Goal: Task Accomplishment & Management: Use online tool/utility

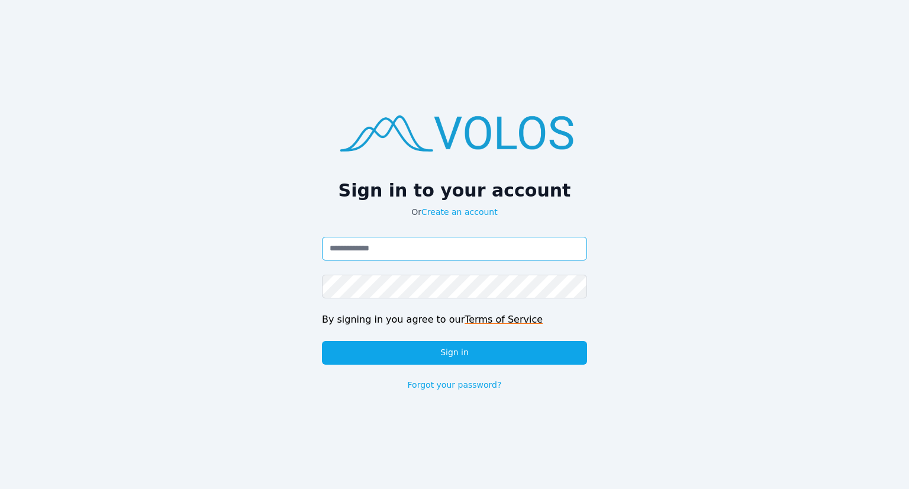
click at [404, 254] on input "Email address" at bounding box center [454, 249] width 265 height 24
type input "**********"
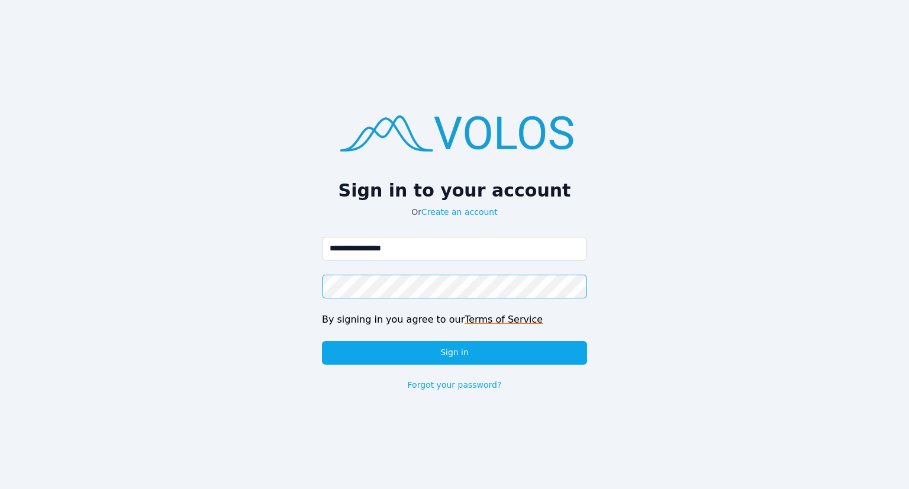
click at [322, 341] on button "Sign in" at bounding box center [454, 353] width 265 height 24
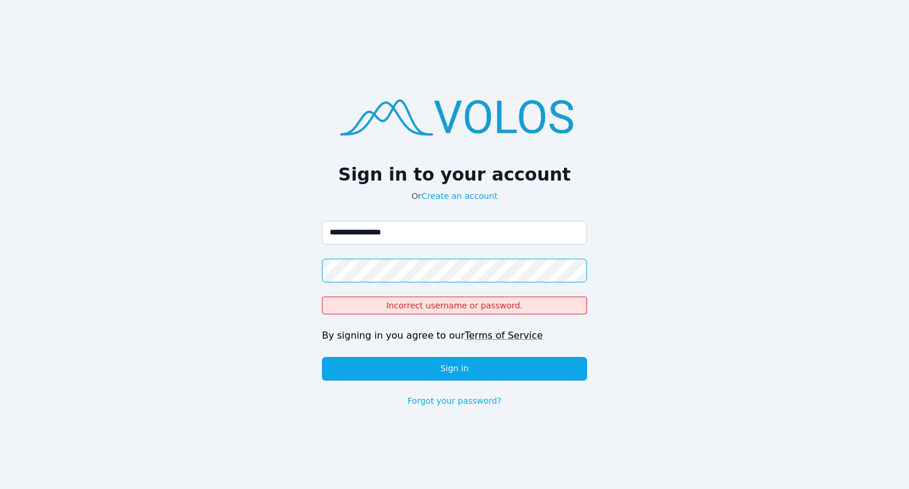
click at [322, 357] on button "Sign in" at bounding box center [454, 369] width 265 height 24
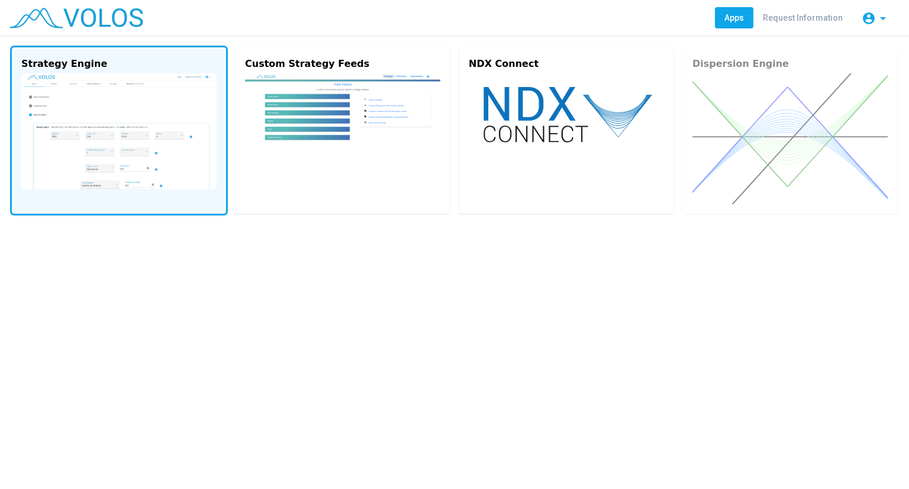
click at [162, 124] on img at bounding box center [118, 130] width 195 height 115
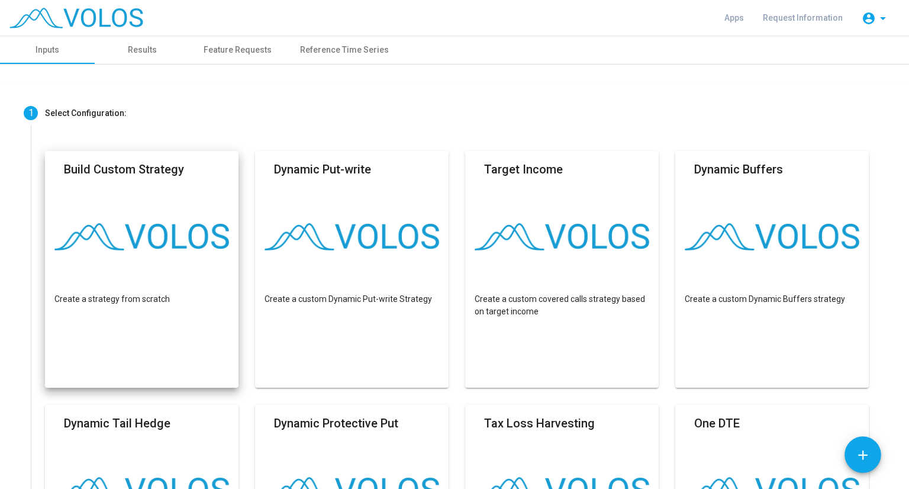
click at [142, 181] on div "Build Custom Strategy" at bounding box center [124, 172] width 120 height 25
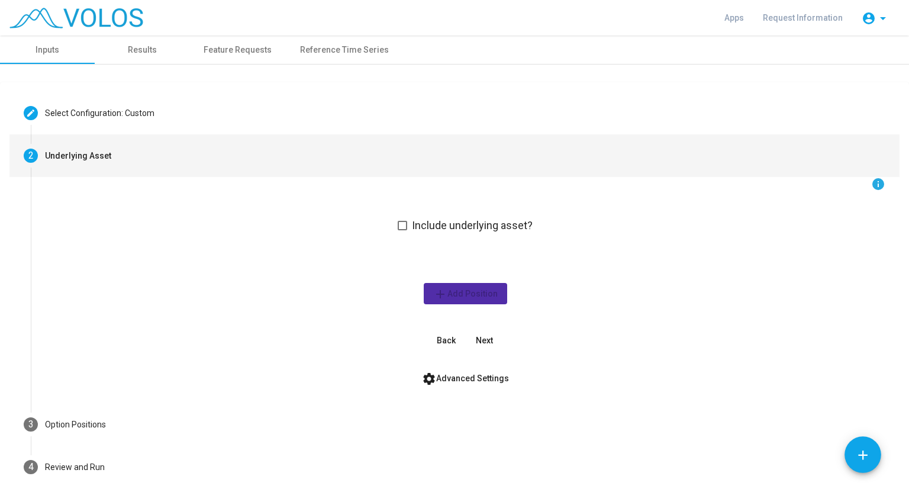
click at [75, 165] on mat-step-header "2 Underlying Asset" at bounding box center [454, 155] width 890 height 43
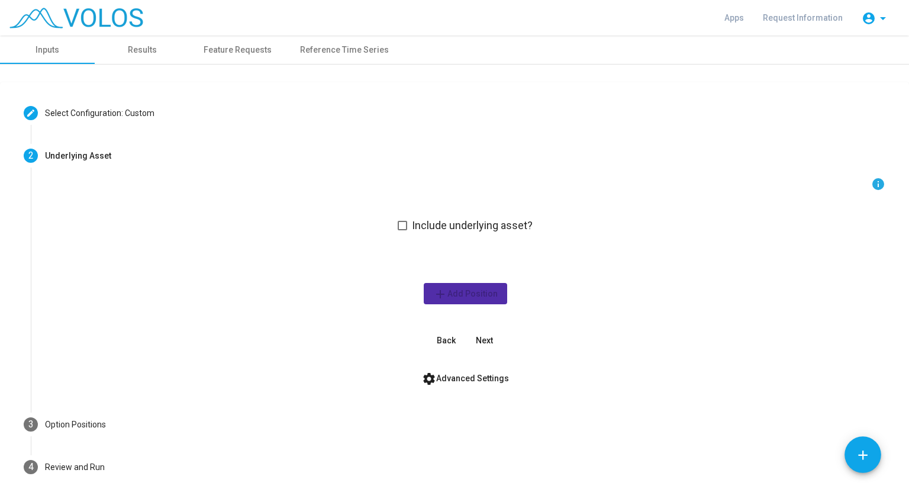
scroll to position [54, 0]
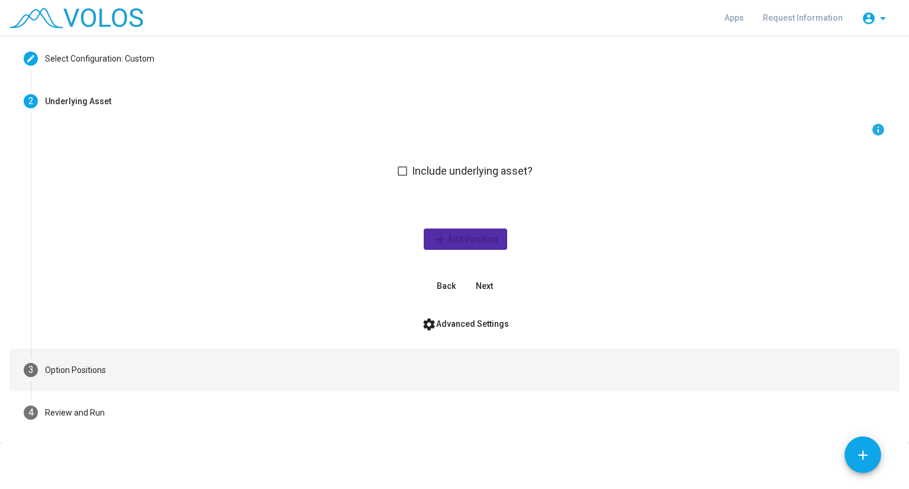
click at [137, 376] on mat-step-header "3 Option Positions" at bounding box center [454, 370] width 890 height 43
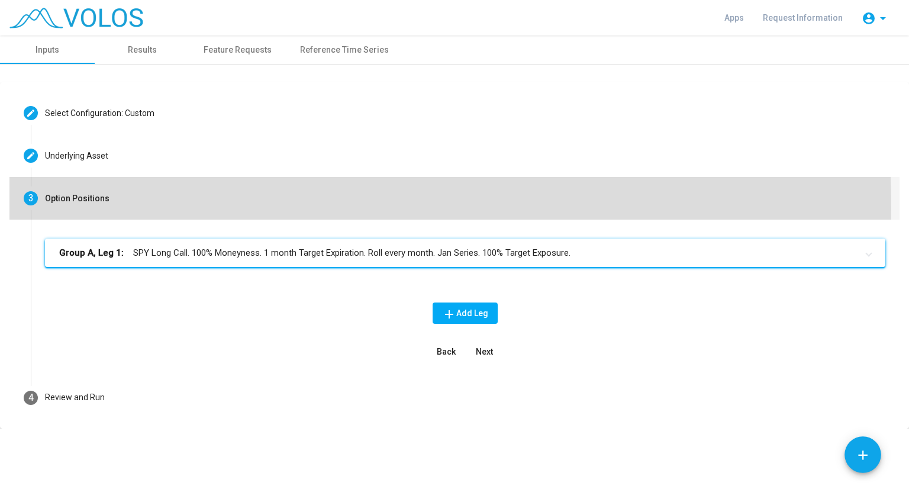
scroll to position [0, 0]
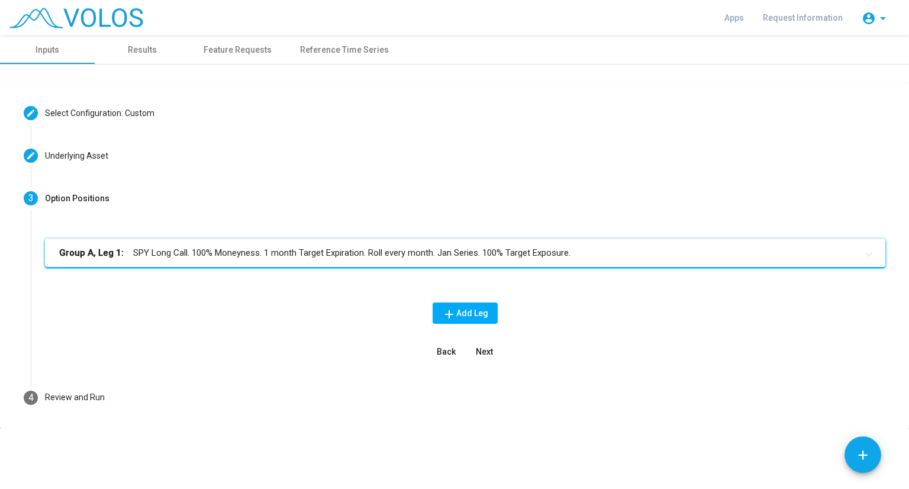
click at [178, 251] on mat-panel-title "Group A, Leg 1: SPY Long Call. 100% Moneyness. 1 month Target Expiration. Roll …" at bounding box center [458, 253] width 798 height 14
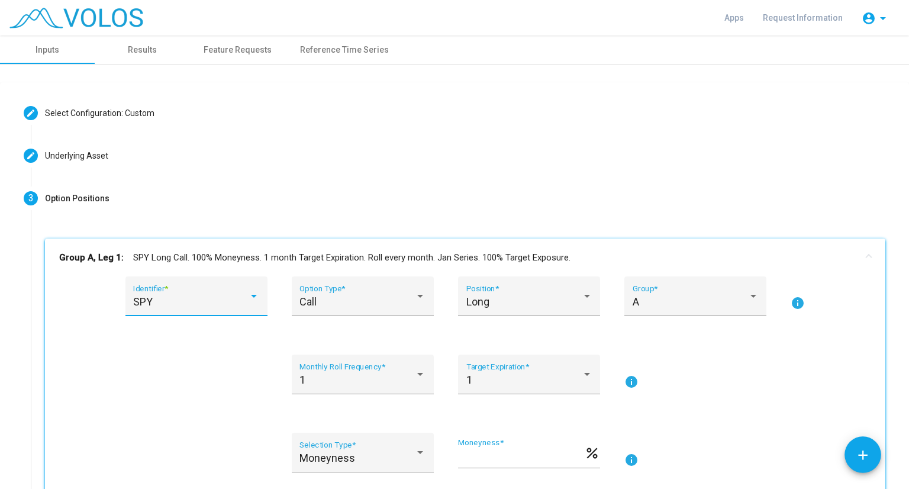
click at [173, 301] on div "SPY" at bounding box center [190, 302] width 115 height 12
type input "***"
click at [155, 237] on span "SLV" at bounding box center [201, 249] width 142 height 32
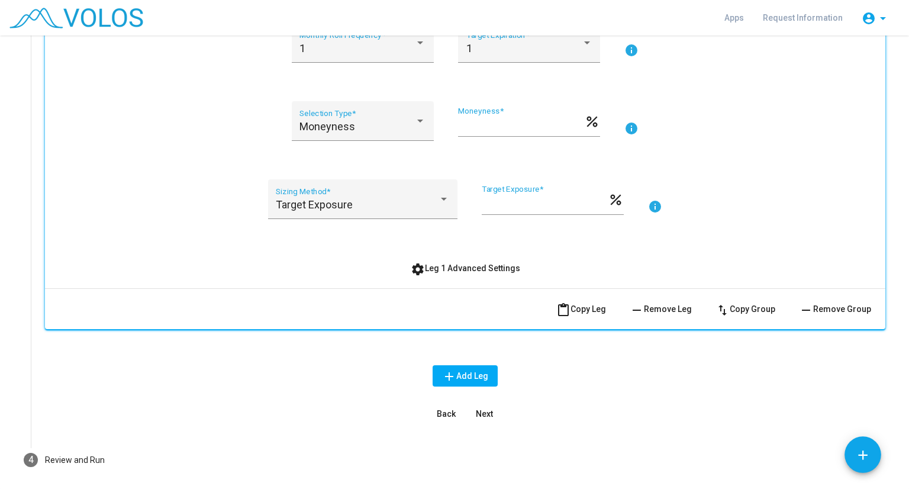
scroll to position [319, 0]
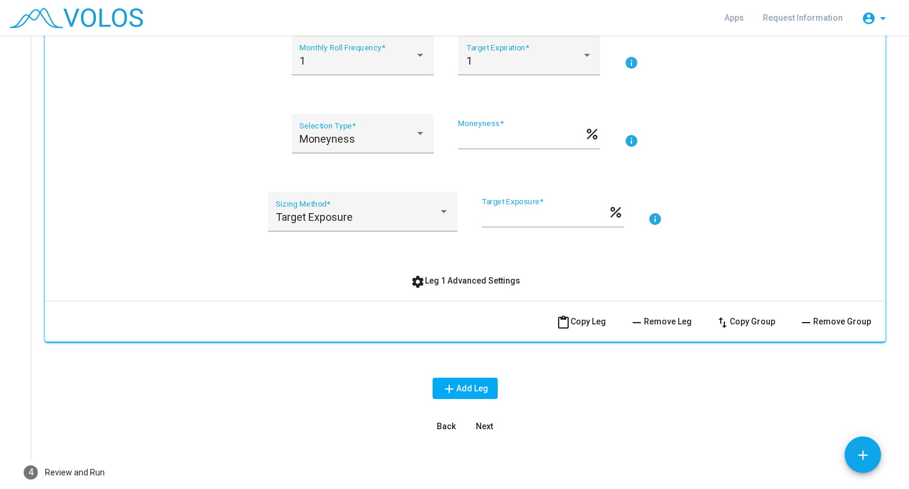
click at [453, 385] on span "add Add Leg" at bounding box center [465, 387] width 46 height 9
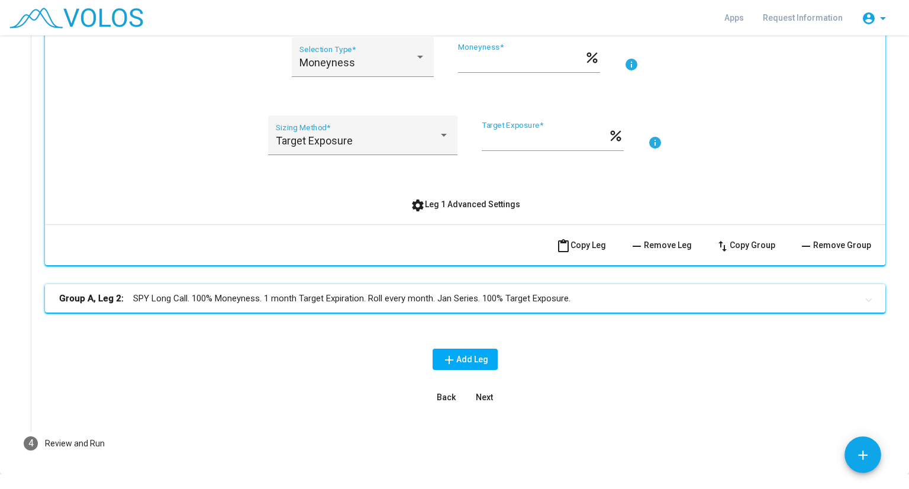
scroll to position [398, 0]
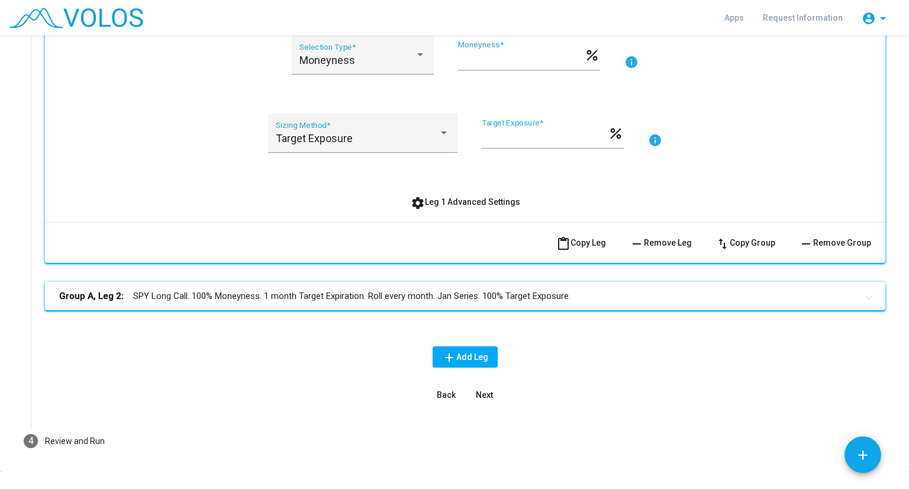
click at [459, 352] on span "add Add Leg" at bounding box center [465, 356] width 46 height 9
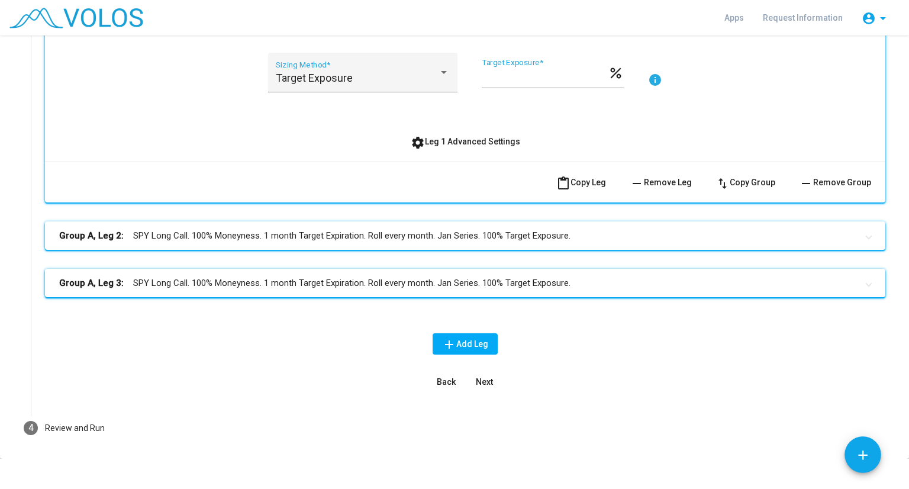
scroll to position [459, 0]
click at [267, 233] on mat-panel-title "Group A, Leg 2: SPY Long Call. 100% Moneyness. 1 month Target Expiration. Roll …" at bounding box center [458, 235] width 798 height 14
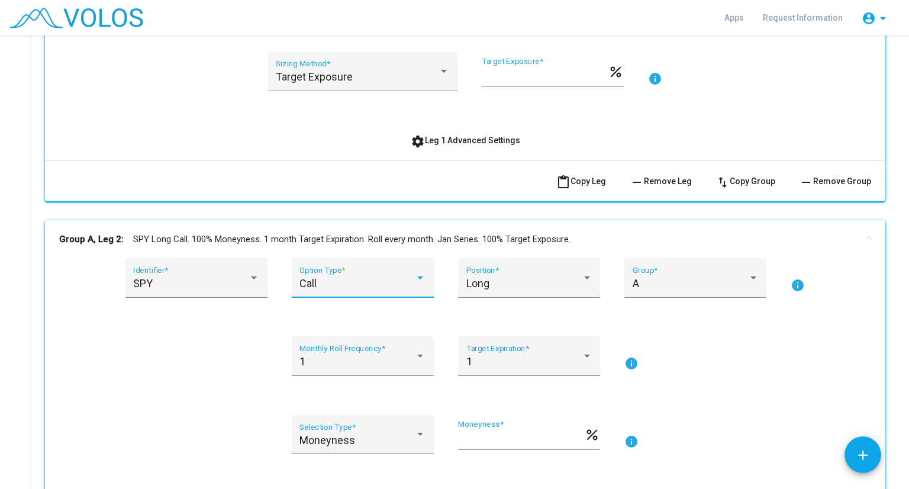
click at [316, 278] on div "Call" at bounding box center [356, 284] width 115 height 12
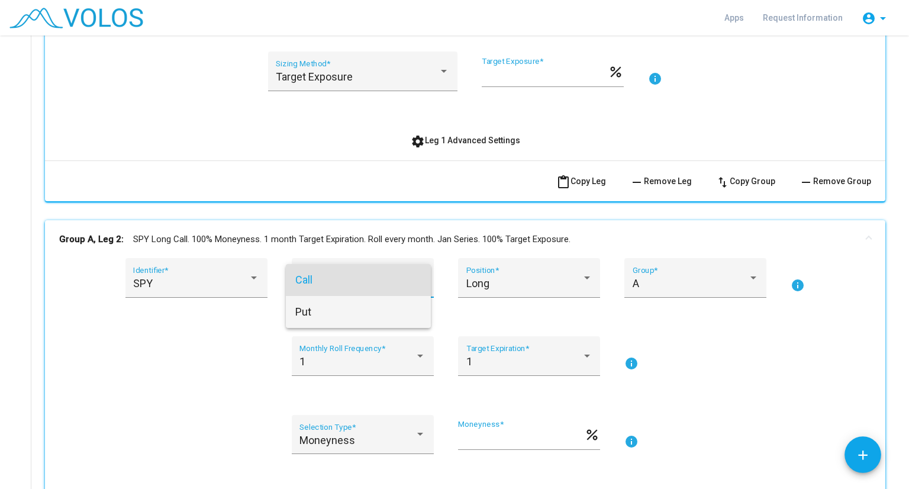
click at [315, 303] on span "Put" at bounding box center [358, 312] width 126 height 32
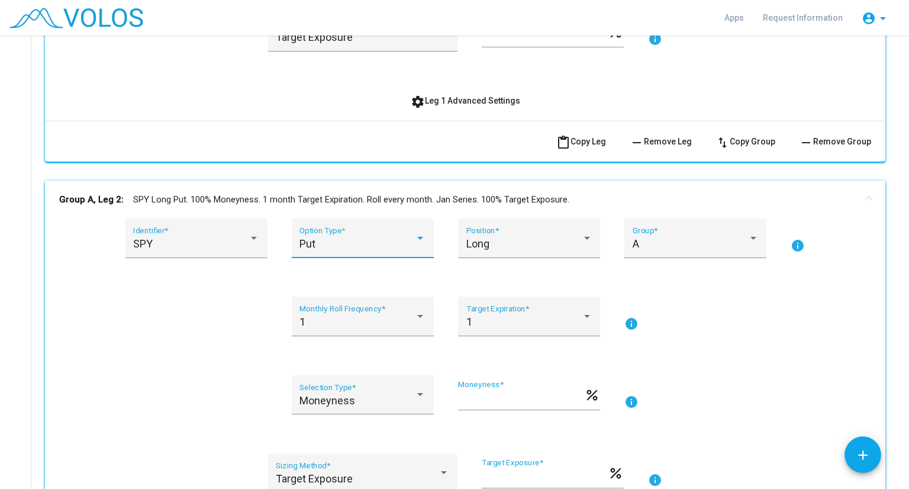
scroll to position [499, 0]
click at [490, 238] on div "Long" at bounding box center [523, 243] width 115 height 12
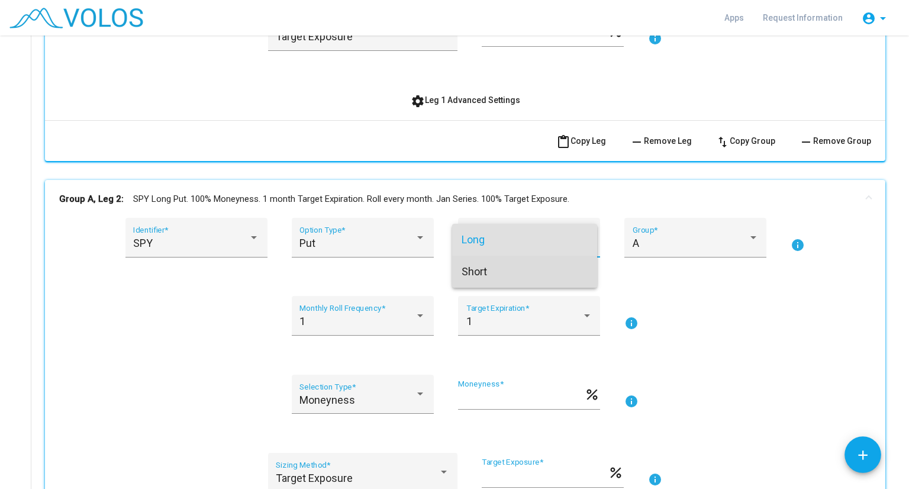
click at [485, 269] on span "Short" at bounding box center [525, 272] width 126 height 32
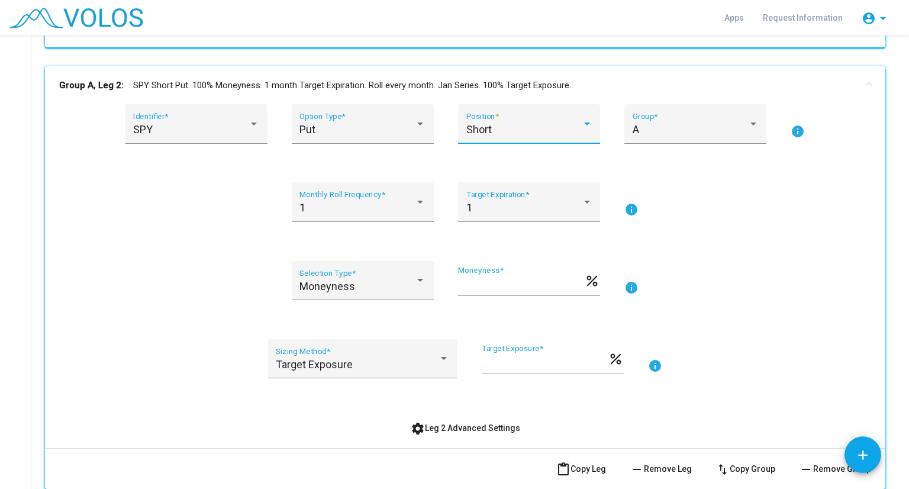
scroll to position [613, 0]
click at [625, 281] on mat-icon "info" at bounding box center [631, 288] width 14 height 14
click at [496, 285] on input "***" at bounding box center [521, 285] width 126 height 12
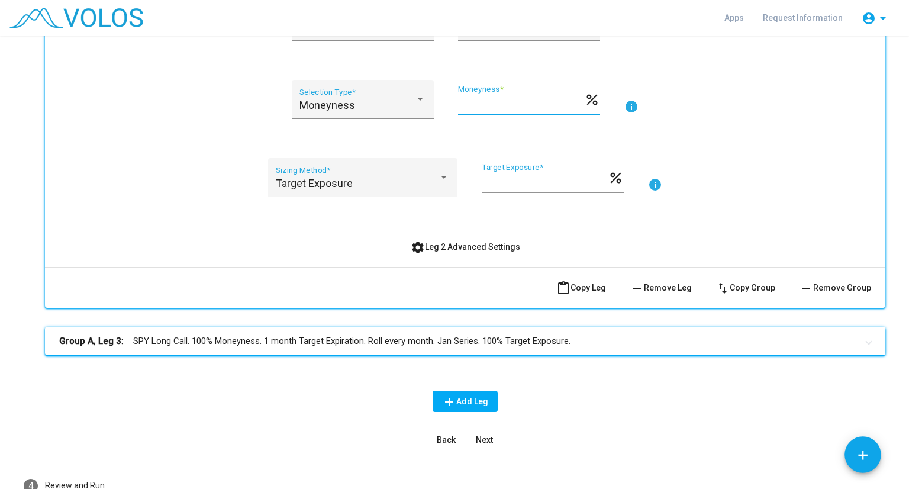
scroll to position [799, 0]
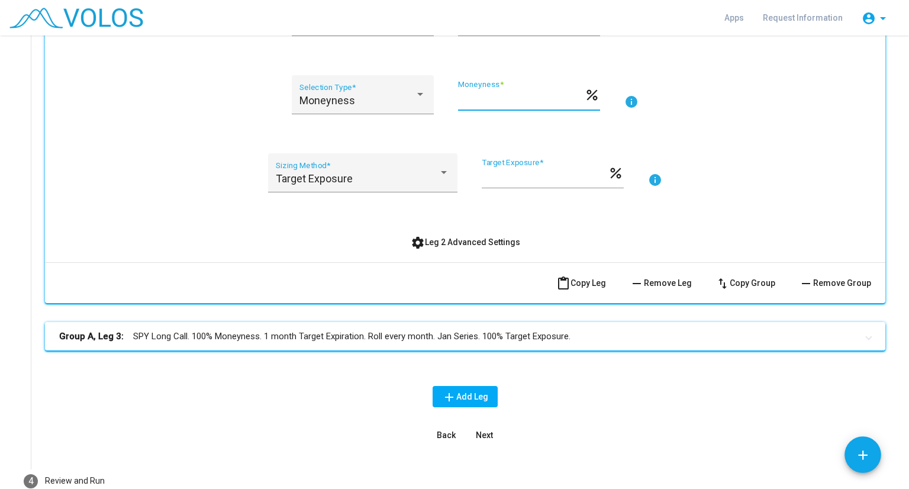
click at [158, 330] on mat-panel-title "Group A, Leg 3: SPY Long Call. 100% Moneyness. 1 month Target Expiration. Roll …" at bounding box center [458, 337] width 798 height 14
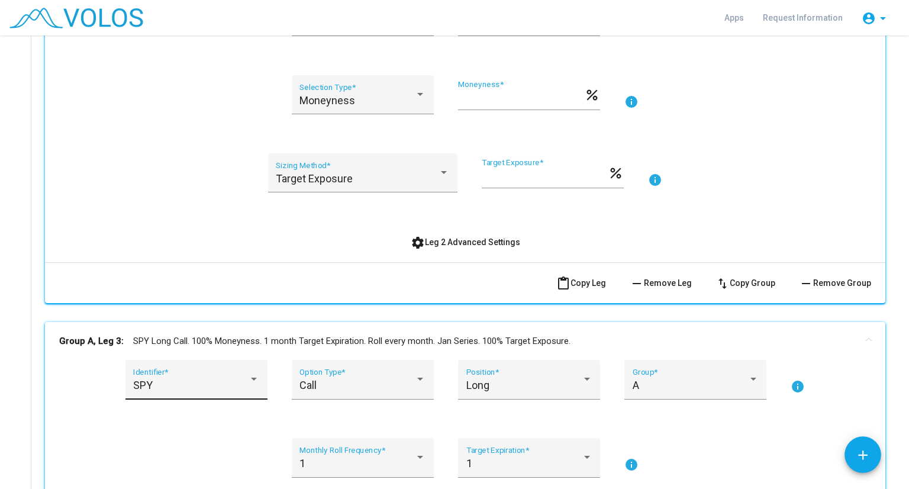
click at [202, 379] on div "SPY" at bounding box center [190, 385] width 115 height 12
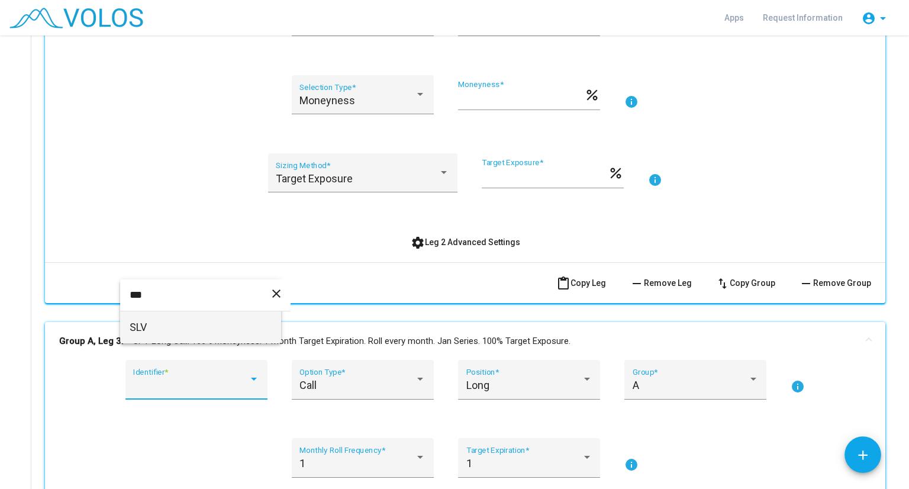
type input "***"
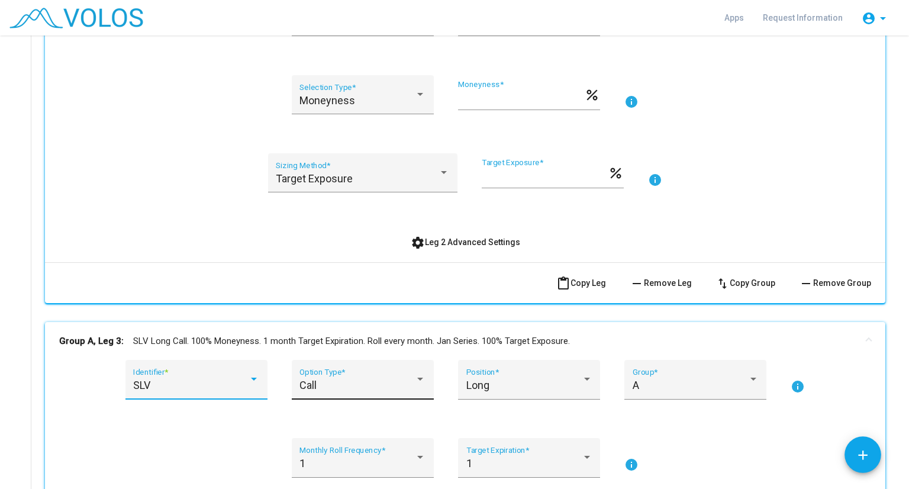
click at [379, 379] on div "Call" at bounding box center [356, 385] width 115 height 12
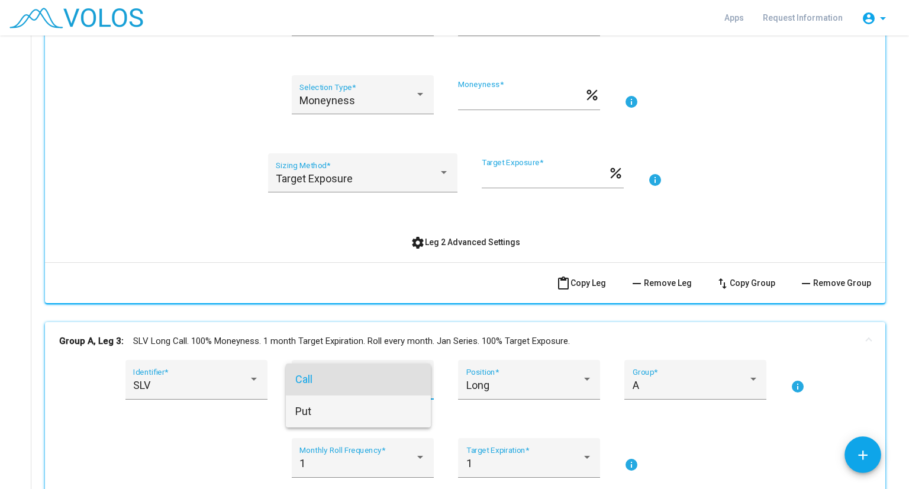
click at [372, 398] on span "Put" at bounding box center [358, 411] width 126 height 32
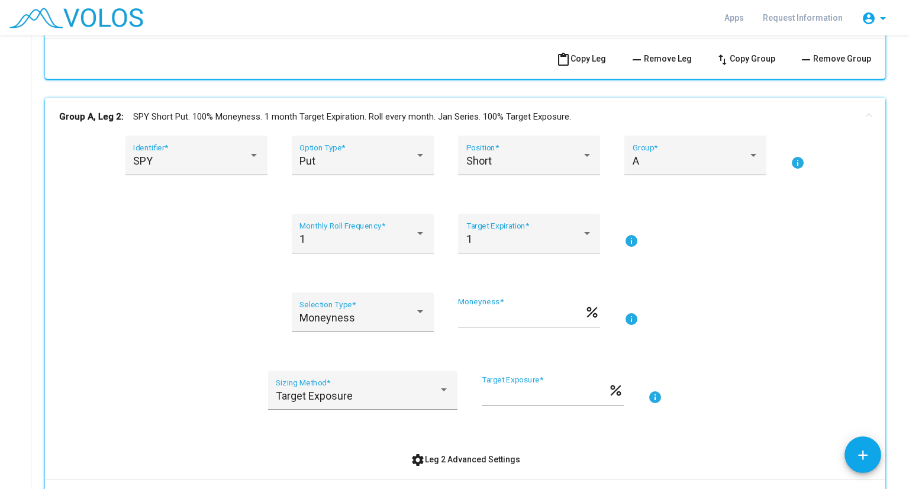
scroll to position [585, 0]
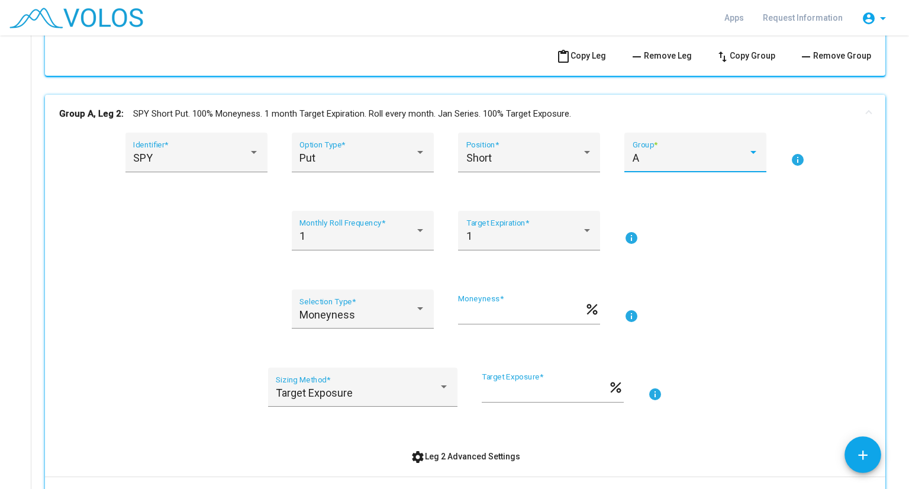
click at [661, 152] on div "A" at bounding box center [690, 158] width 115 height 12
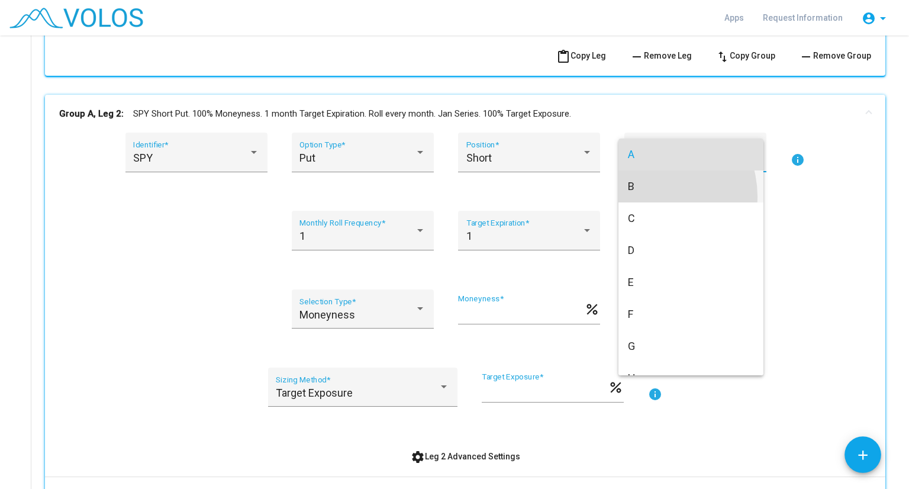
click at [649, 196] on span "B" at bounding box center [691, 186] width 126 height 32
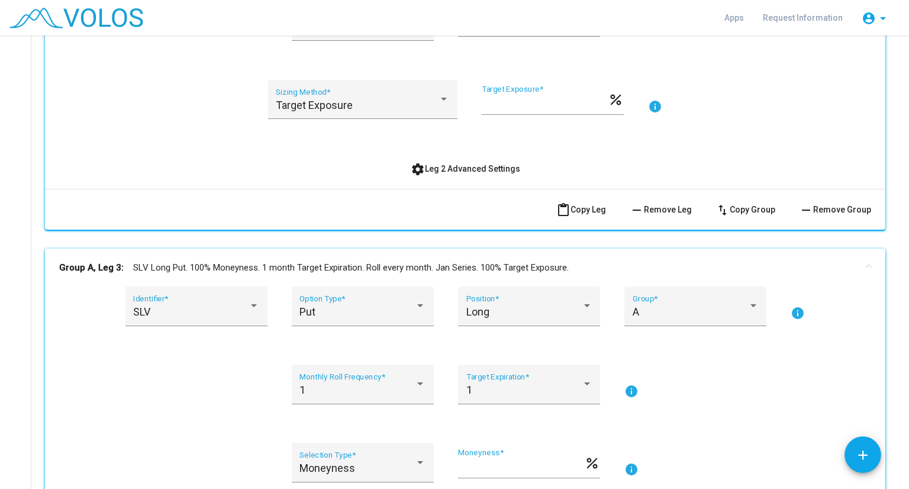
scroll to position [881, 0]
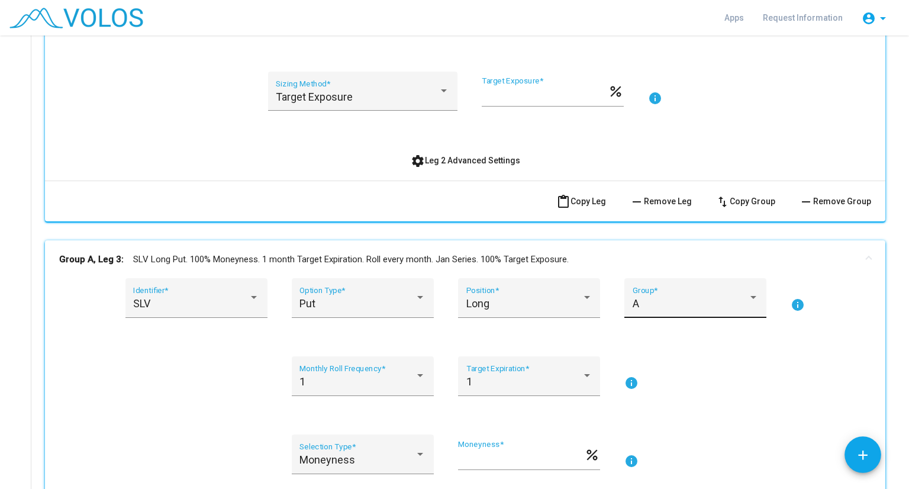
click at [676, 288] on div "A Group *" at bounding box center [696, 301] width 126 height 31
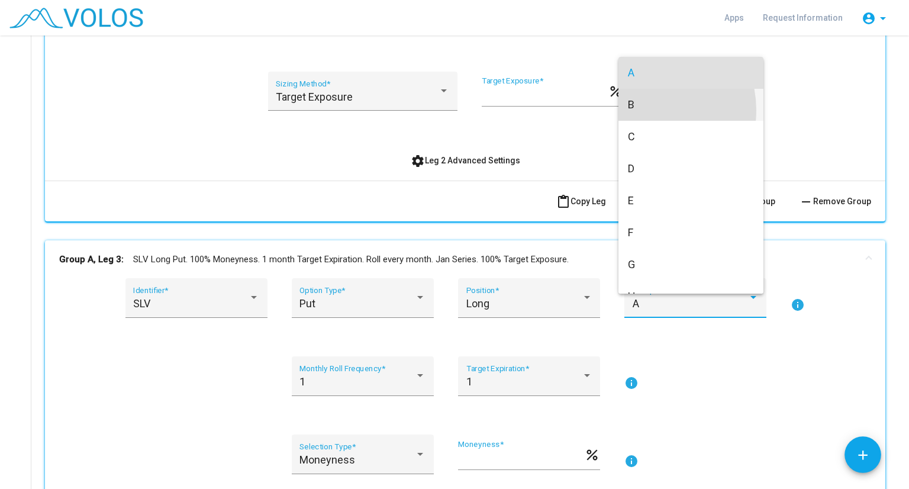
click at [643, 110] on span "B" at bounding box center [691, 105] width 126 height 32
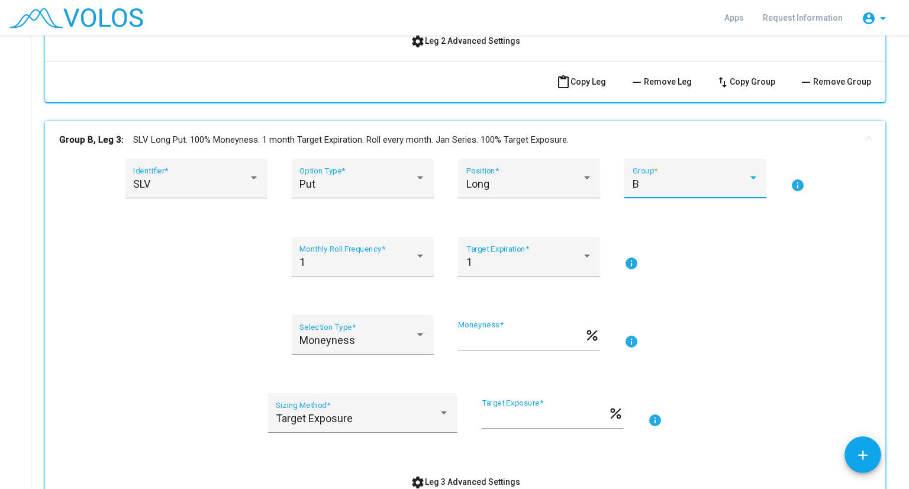
scroll to position [979, 0]
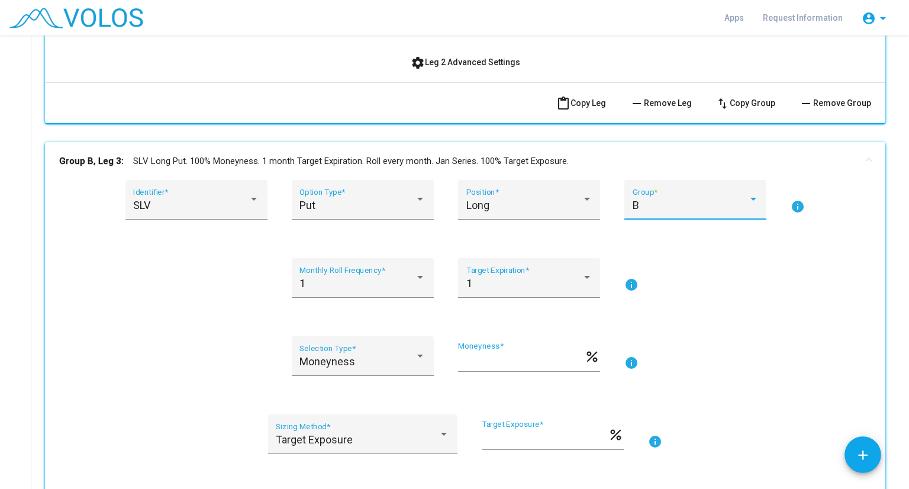
click at [476, 355] on input "***" at bounding box center [521, 361] width 126 height 12
type input "*"
type input "**"
click at [258, 272] on div "1 Monthly Roll Frequency * 1 Target Expiration * info" at bounding box center [465, 285] width 812 height 54
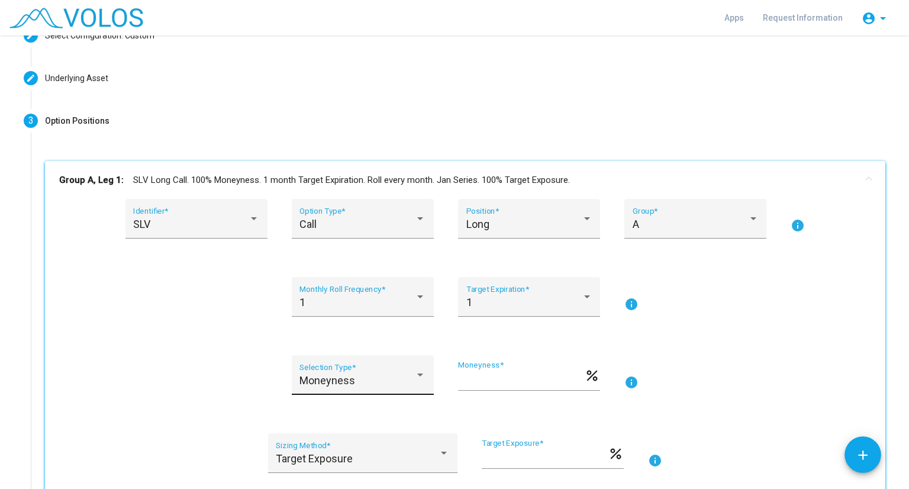
scroll to position [78, 0]
click at [481, 367] on div "*** Moneyness *" at bounding box center [521, 375] width 126 height 30
type input "***"
click at [205, 304] on div "1 Monthly Roll Frequency * 1 Target Expiration * info" at bounding box center [465, 304] width 812 height 54
click at [516, 303] on div "1" at bounding box center [523, 302] width 115 height 12
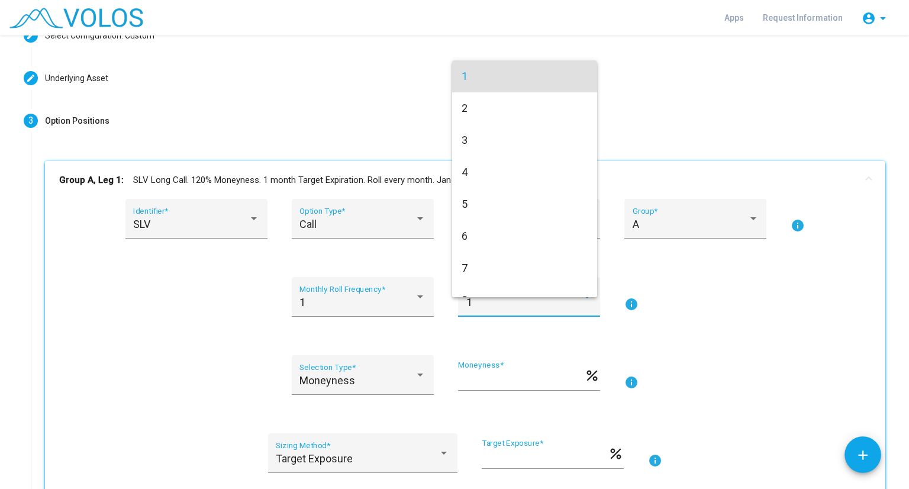
click at [146, 306] on div at bounding box center [454, 244] width 909 height 489
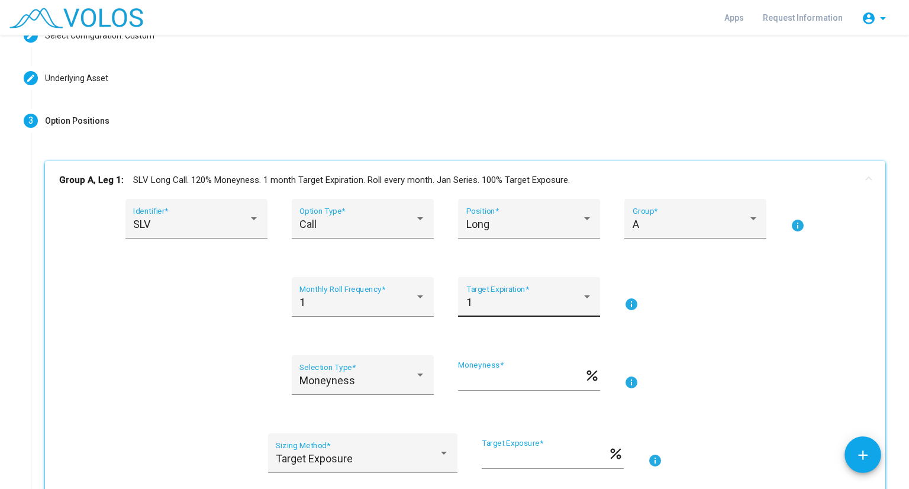
click at [488, 298] on div "1" at bounding box center [523, 302] width 115 height 12
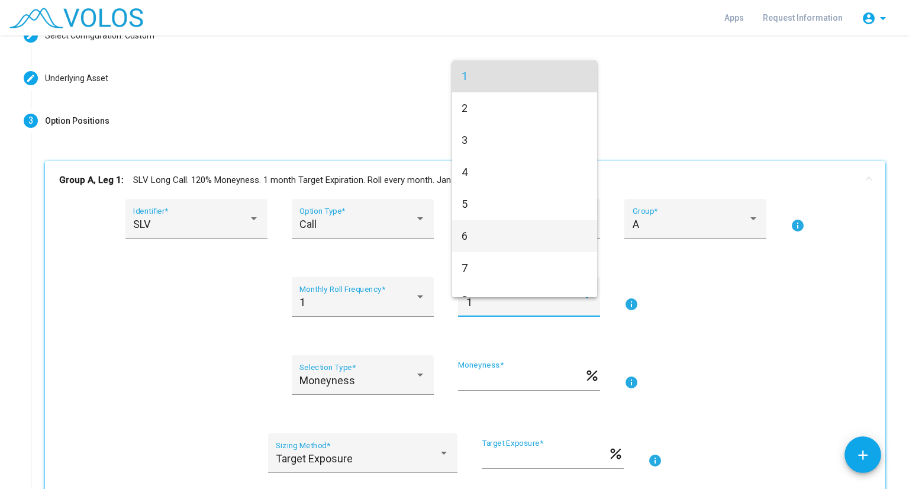
click at [481, 226] on span "6" at bounding box center [525, 236] width 126 height 32
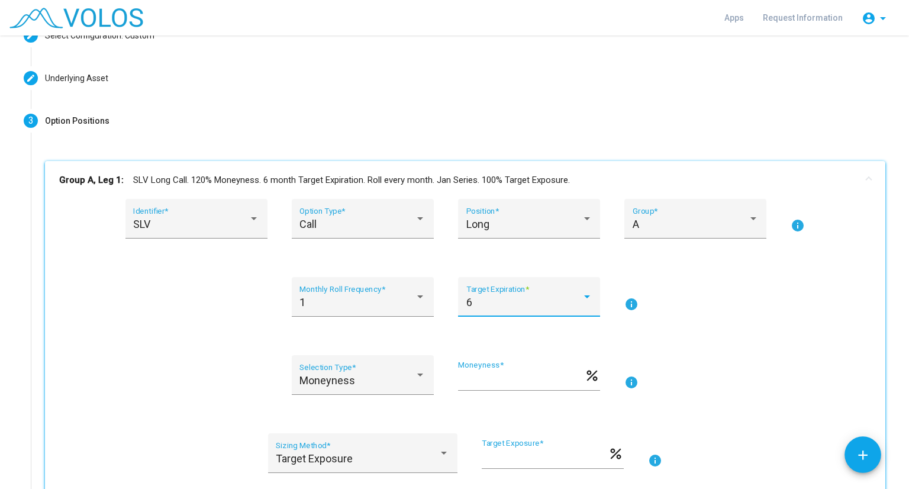
scroll to position [40, 0]
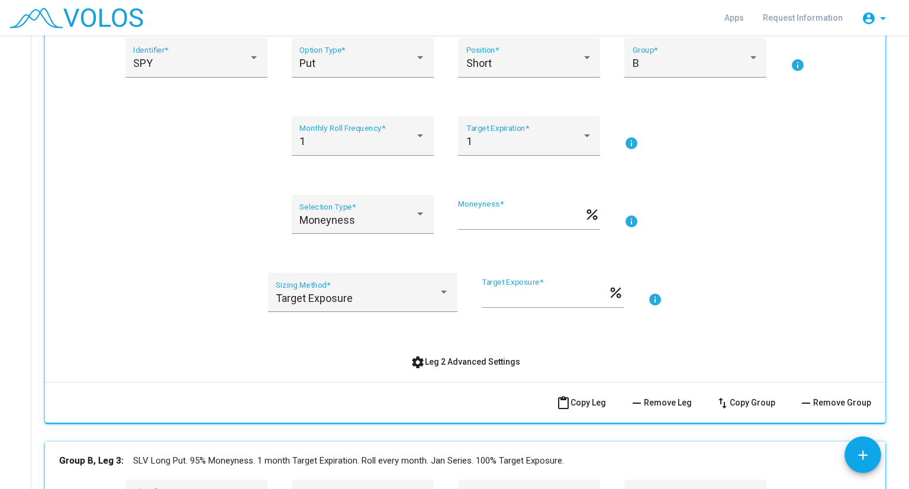
scroll to position [665, 0]
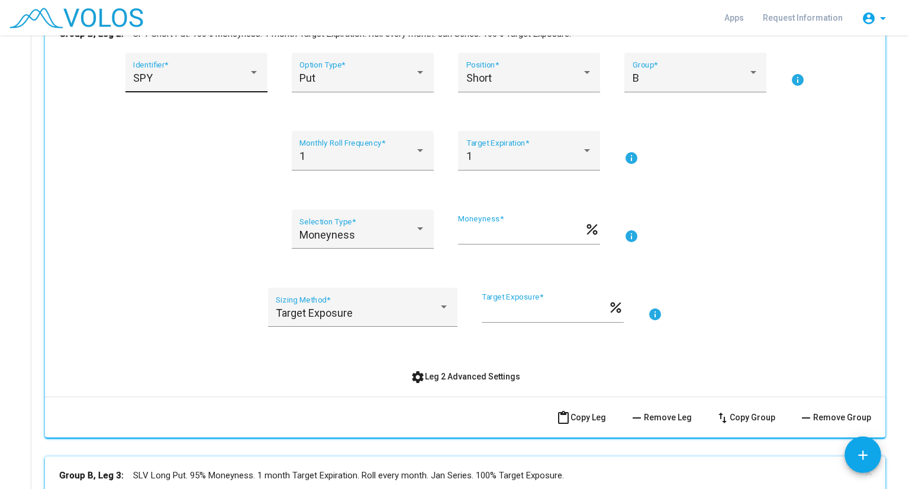
click at [193, 81] on div "SPY" at bounding box center [190, 78] width 115 height 12
type input "***"
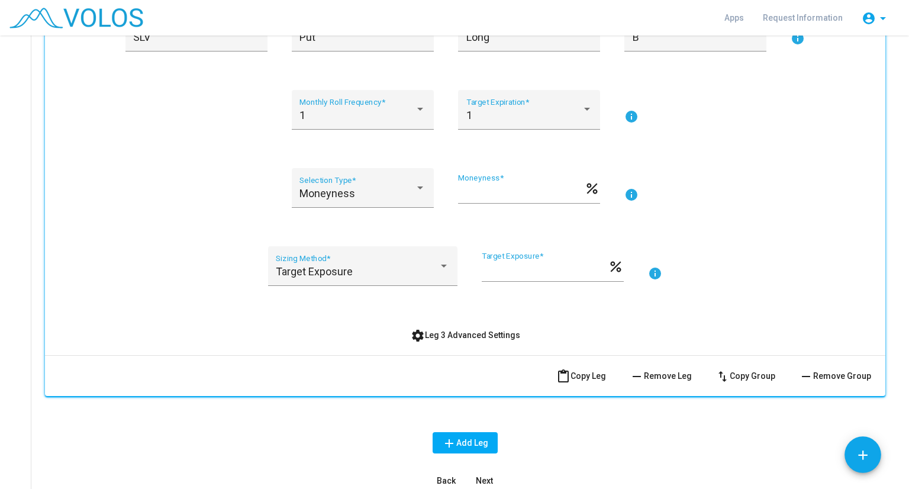
scroll to position [1146, 0]
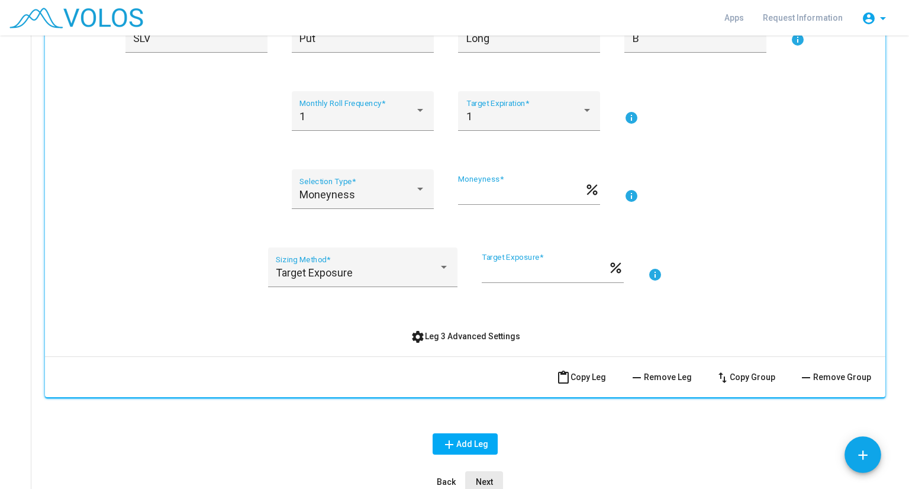
click at [478, 471] on button "Next" at bounding box center [484, 481] width 38 height 21
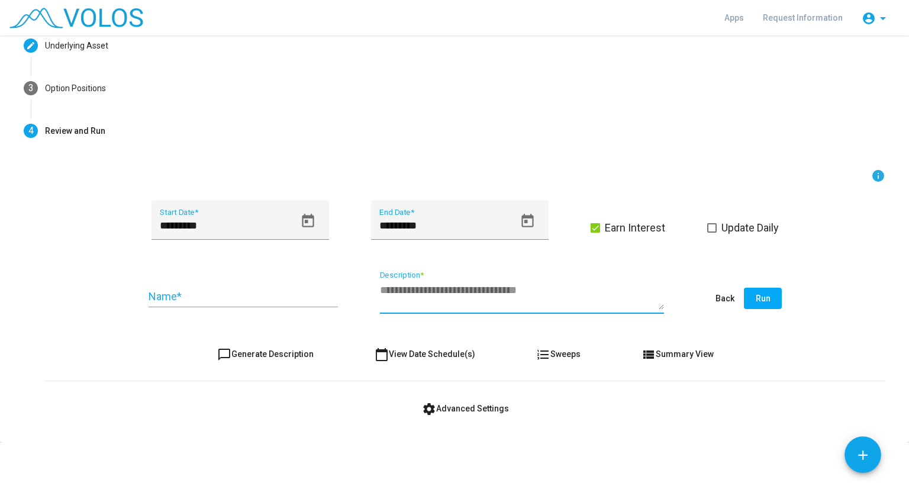
click at [428, 297] on textarea "Description *" at bounding box center [522, 296] width 284 height 27
type textarea "**********"
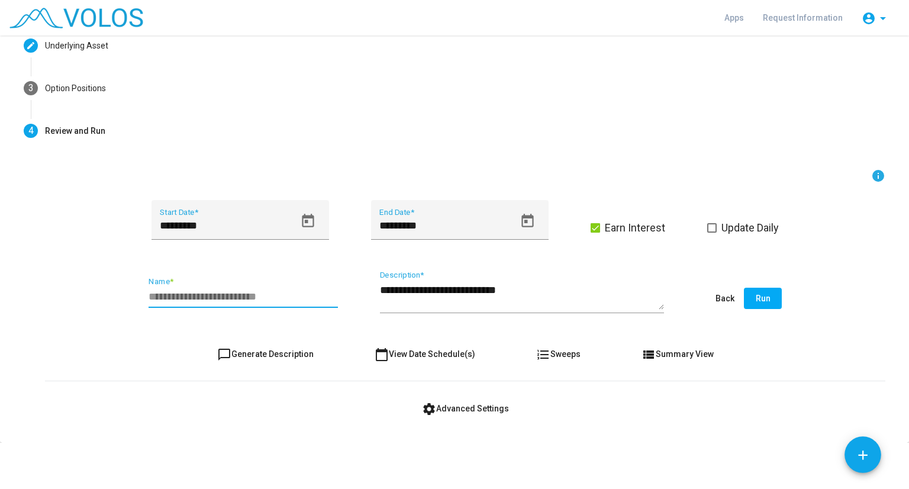
click at [260, 296] on input "Name *" at bounding box center [243, 297] width 189 height 12
type input "***"
click at [308, 221] on icon "Open calendar" at bounding box center [308, 221] width 12 height 14
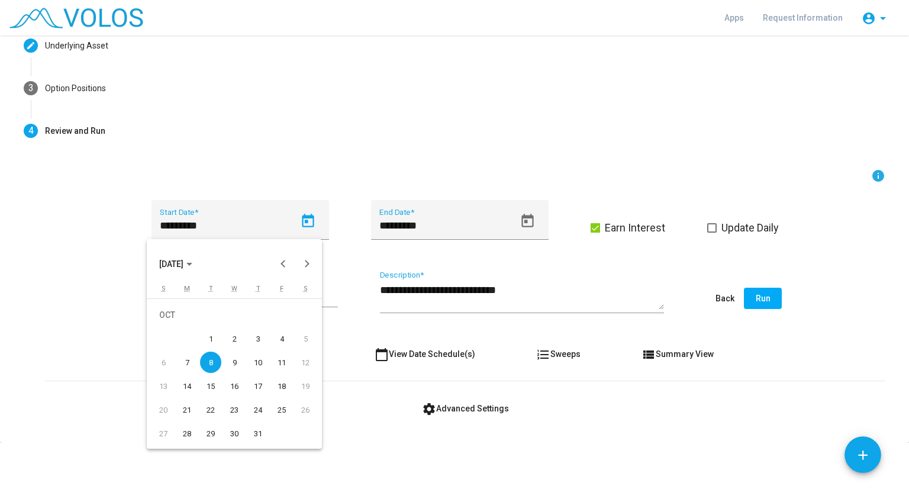
click at [183, 262] on span "[DATE]" at bounding box center [171, 263] width 24 height 9
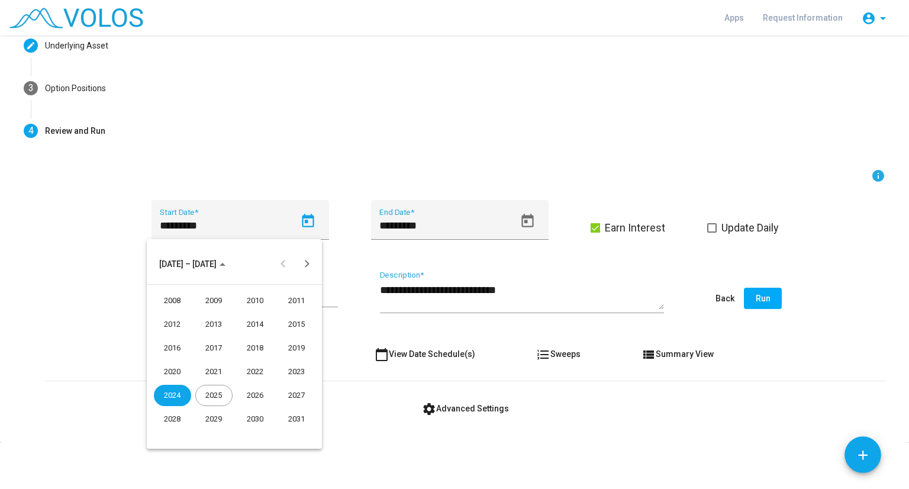
click at [211, 345] on div "2017" at bounding box center [213, 347] width 37 height 21
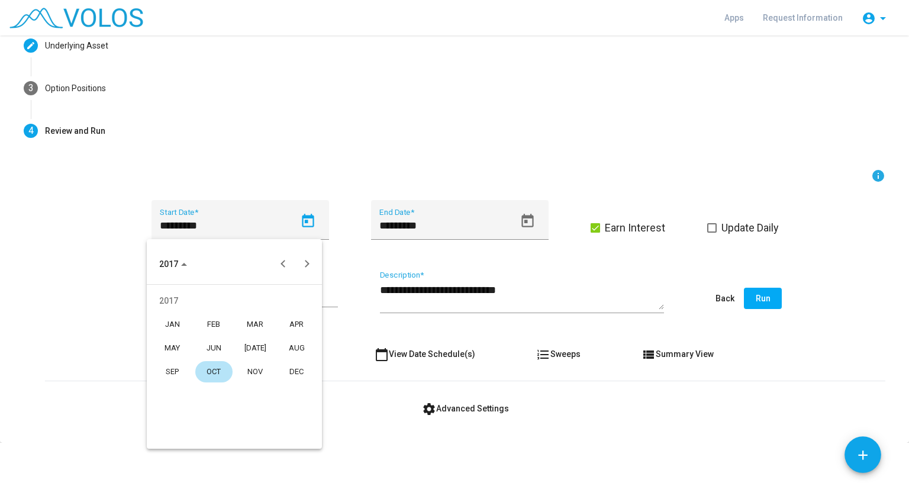
click at [209, 368] on div "OCT" at bounding box center [213, 371] width 37 height 21
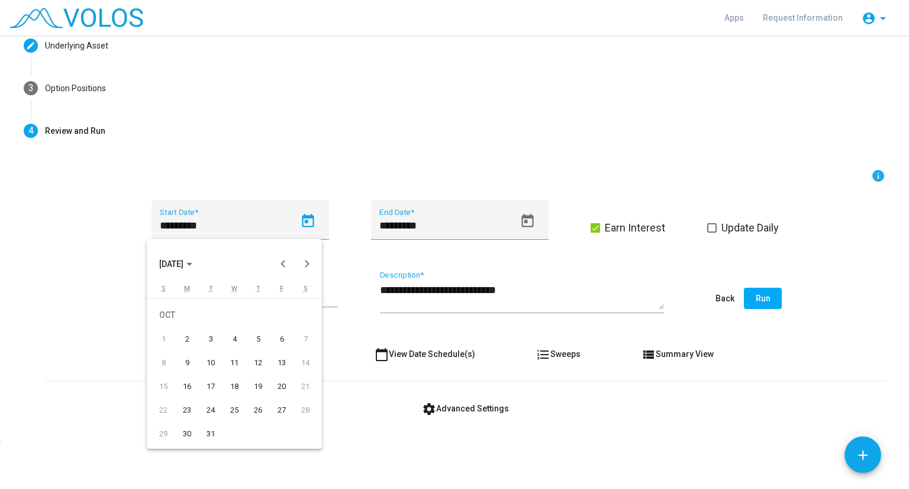
click at [209, 368] on div "10" at bounding box center [210, 362] width 21 height 21
type input "**********"
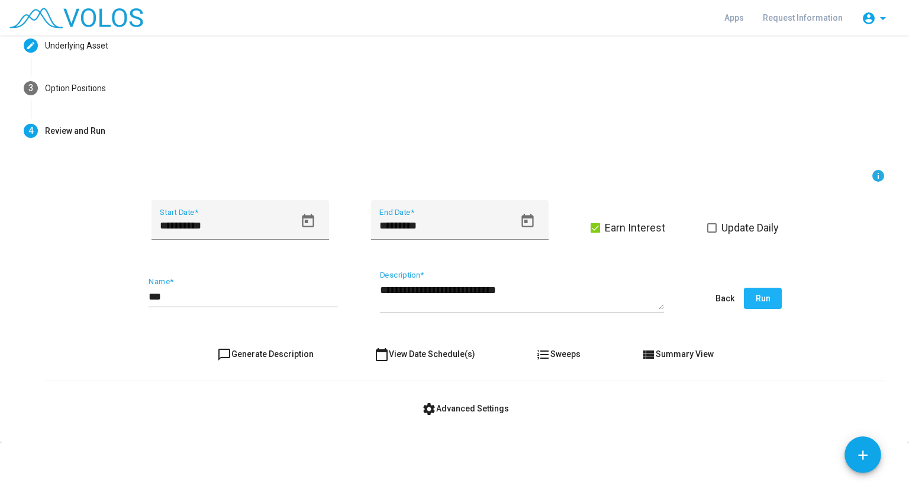
click at [758, 294] on span "Run" at bounding box center [763, 298] width 15 height 9
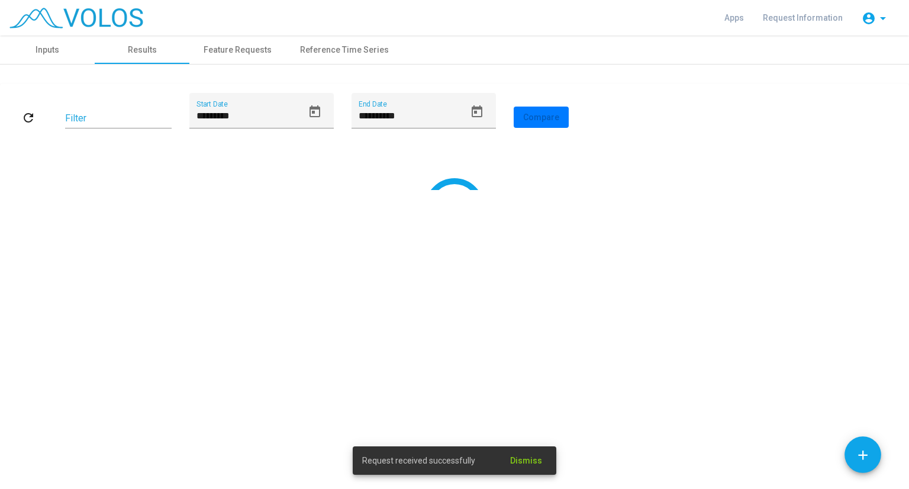
scroll to position [0, 0]
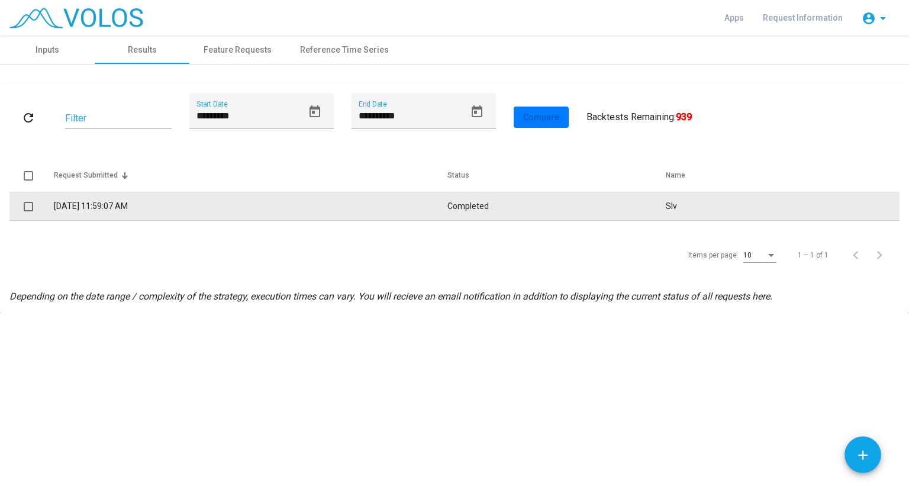
click at [246, 206] on td "10/8/2025 11:59:07 AM" at bounding box center [250, 206] width 393 height 28
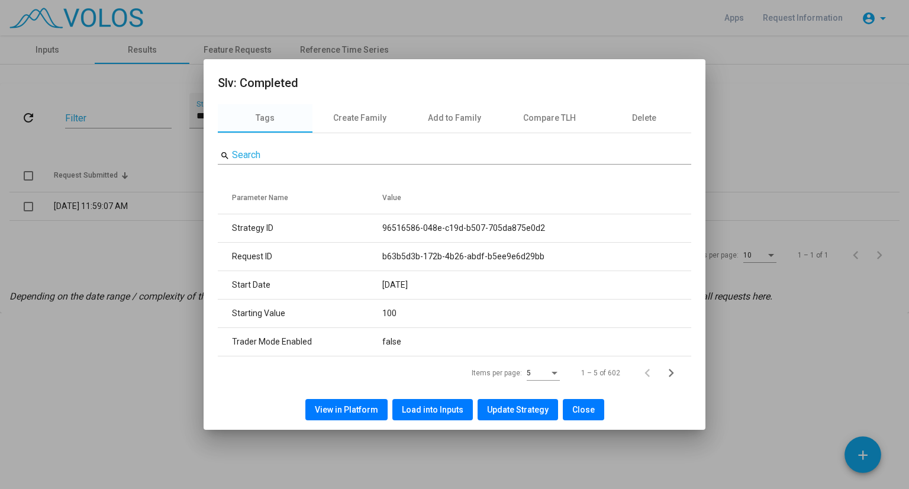
click at [328, 407] on span "View in Platform" at bounding box center [346, 409] width 63 height 9
click at [582, 405] on span "Close" at bounding box center [583, 409] width 22 height 9
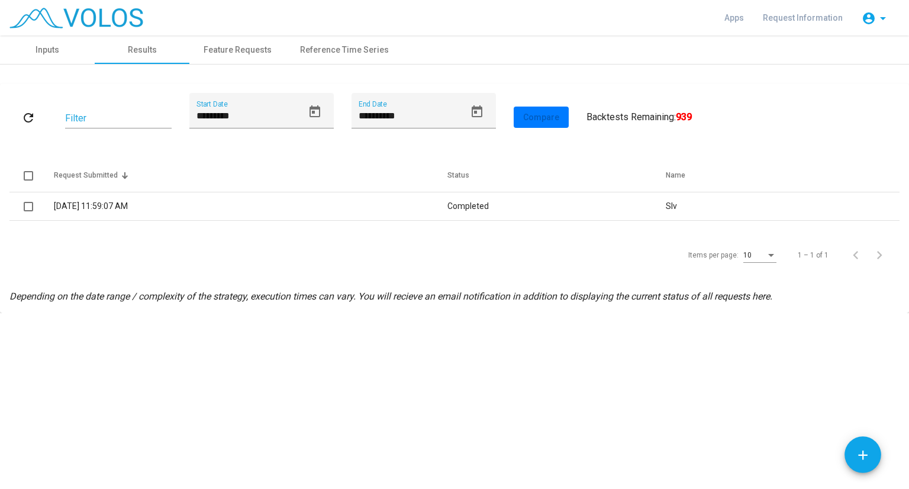
drag, startPoint x: 289, startPoint y: 216, endPoint x: 298, endPoint y: 259, distance: 44.1
click at [298, 259] on div "**********" at bounding box center [454, 198] width 890 height 211
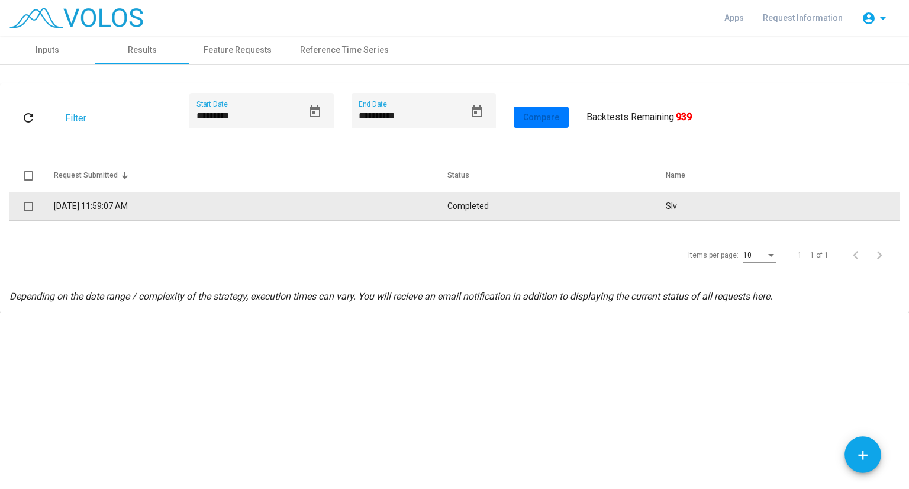
click at [285, 214] on td "10/8/2025 11:59:07 AM" at bounding box center [250, 206] width 393 height 28
copy table "Completed Slv"
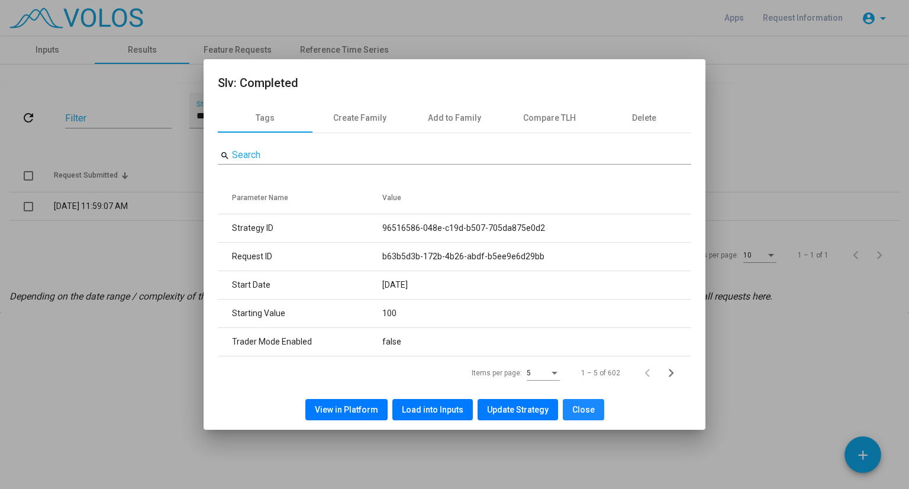
click at [585, 405] on span "Close" at bounding box center [583, 409] width 22 height 9
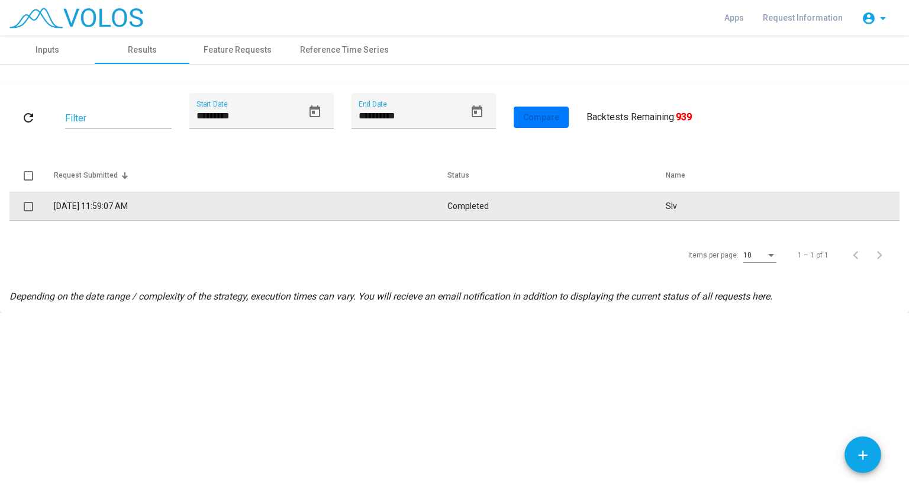
click at [208, 210] on td "10/8/2025 11:59:07 AM" at bounding box center [250, 206] width 393 height 28
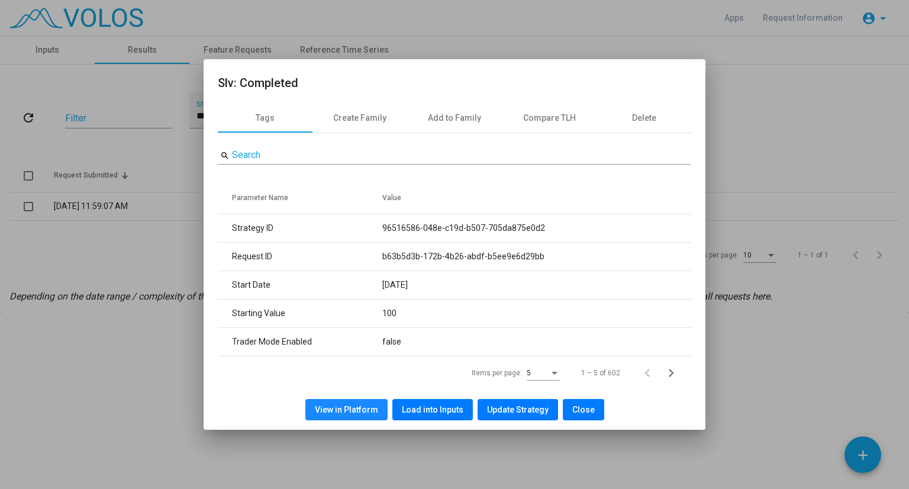
click at [350, 408] on span "View in Platform" at bounding box center [346, 409] width 63 height 9
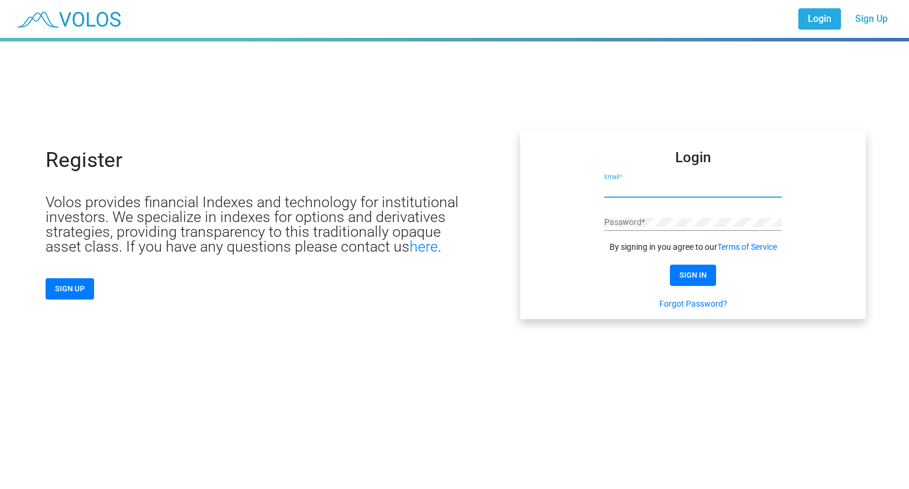
click at [635, 185] on input "Email *" at bounding box center [693, 188] width 178 height 9
type input "**********"
click button "SIGN IN" at bounding box center [693, 275] width 46 height 21
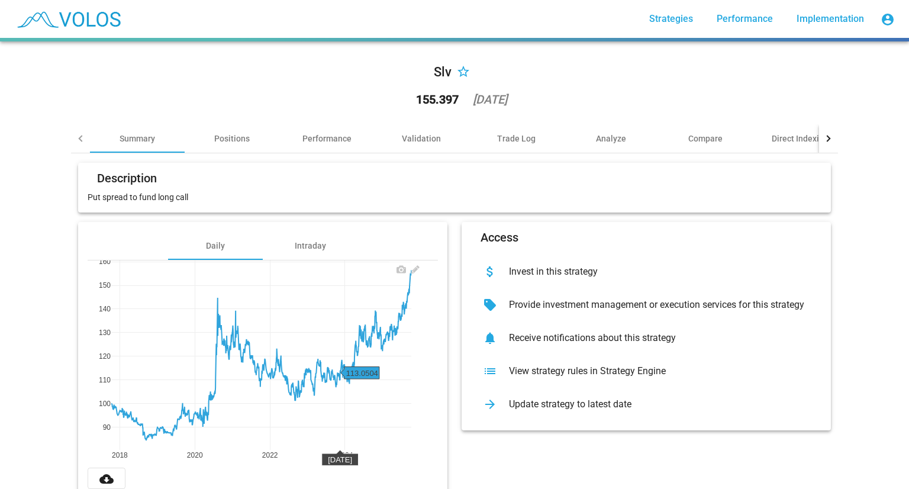
scroll to position [37, 0]
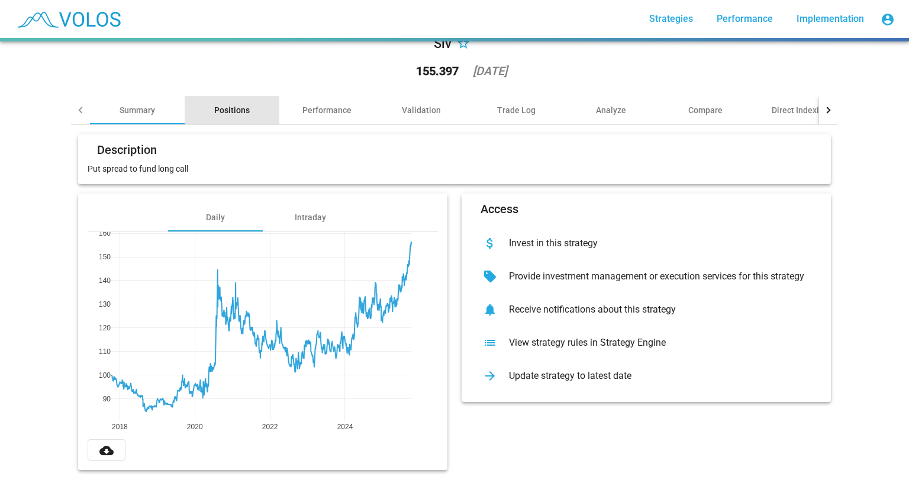
click at [223, 109] on div "Positions" at bounding box center [232, 110] width 95 height 28
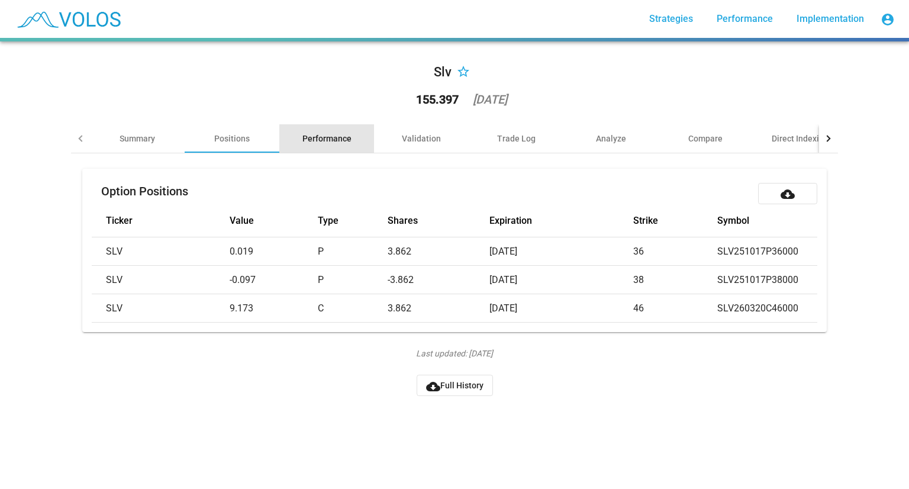
click at [293, 140] on div "Performance" at bounding box center [326, 138] width 95 height 28
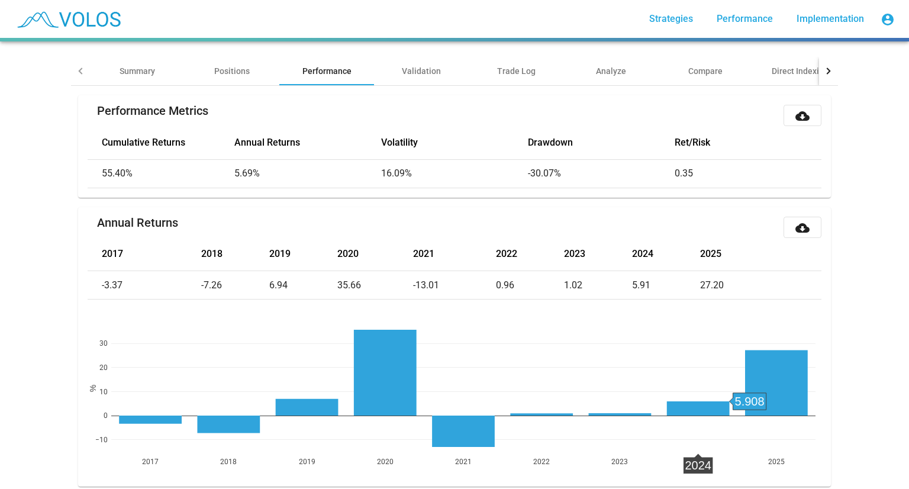
scroll to position [65, 0]
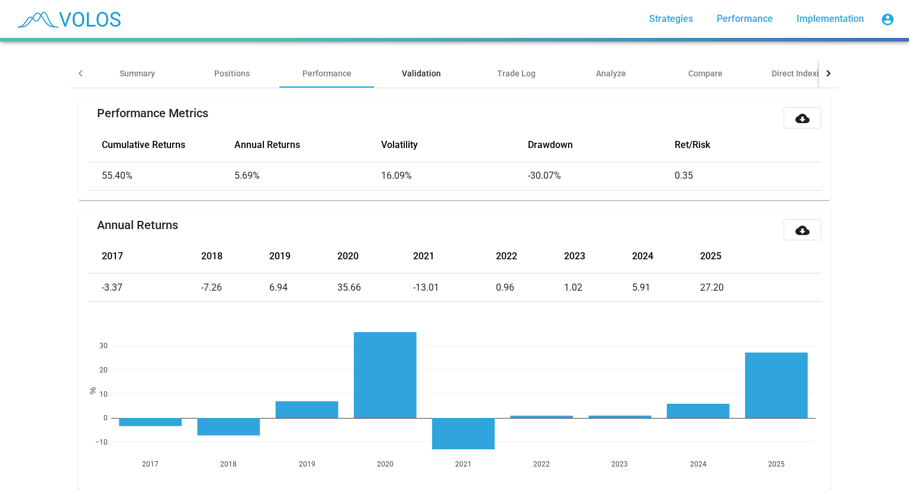
click at [402, 67] on div "Validation" at bounding box center [421, 73] width 39 height 12
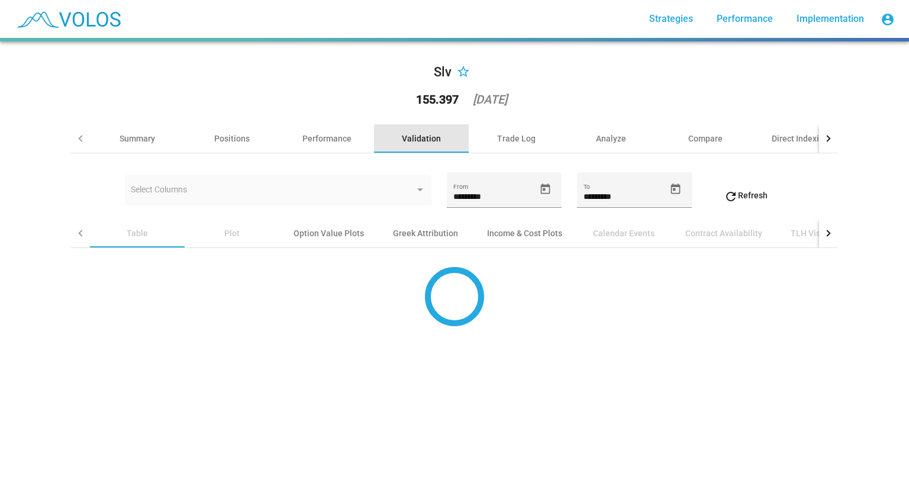
scroll to position [0, 0]
click at [606, 143] on div "Analyze" at bounding box center [611, 139] width 30 height 12
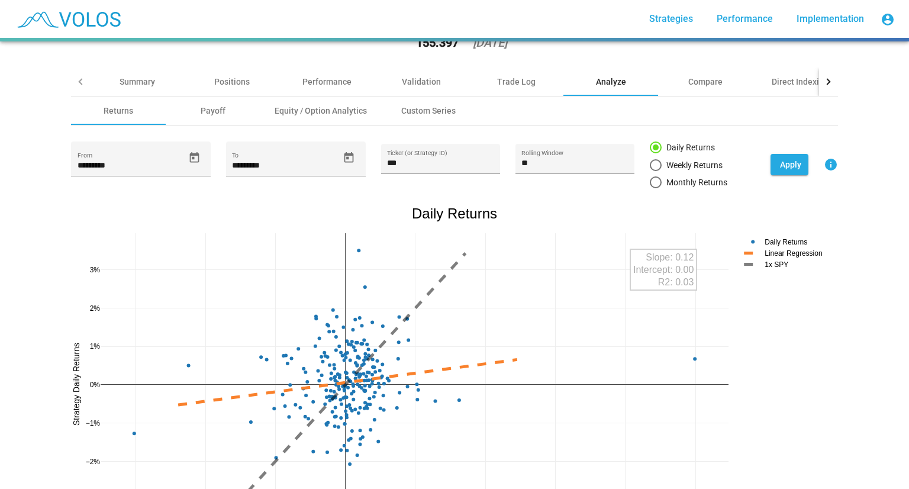
scroll to position [57, 0]
click at [417, 159] on input "***" at bounding box center [440, 163] width 107 height 9
type input "***"
click at [780, 163] on span "Apply" at bounding box center [790, 164] width 21 height 9
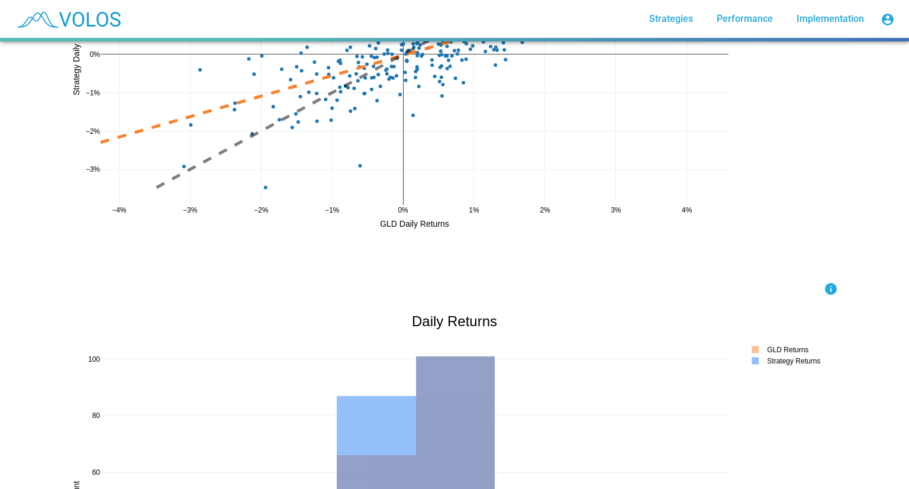
scroll to position [0, 0]
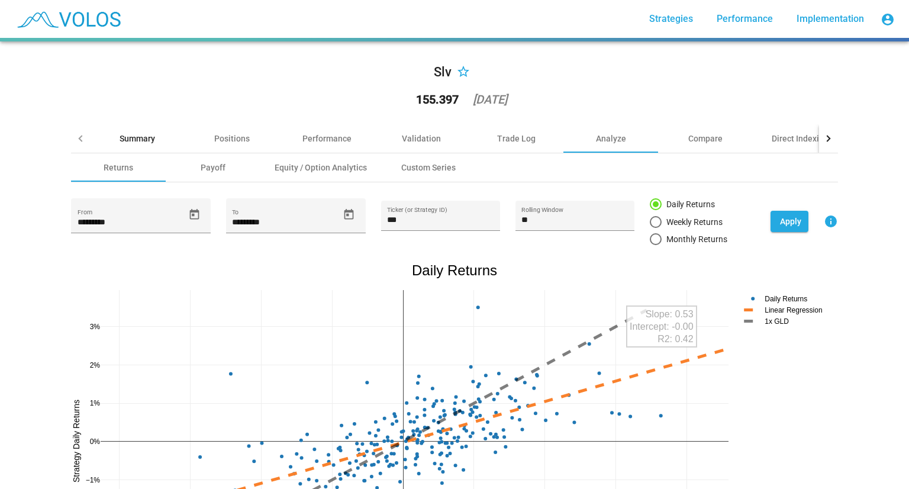
click at [140, 143] on div "Summary" at bounding box center [138, 139] width 36 height 12
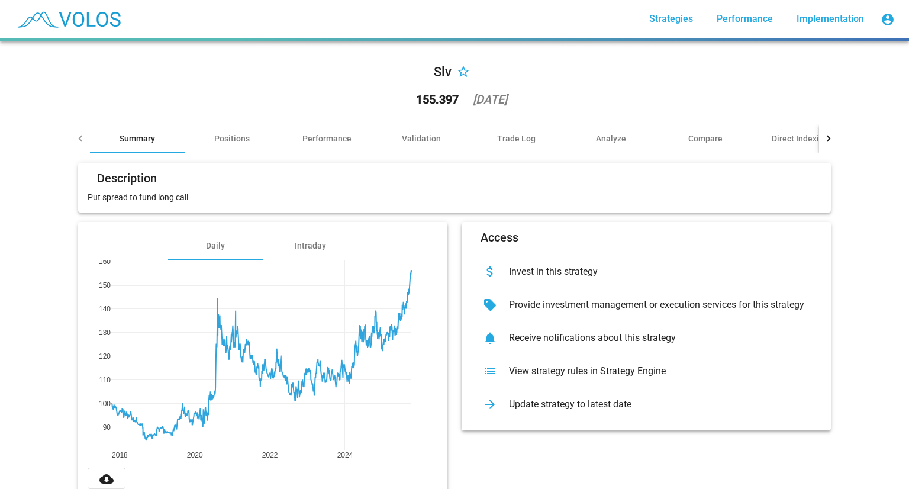
scroll to position [37, 0]
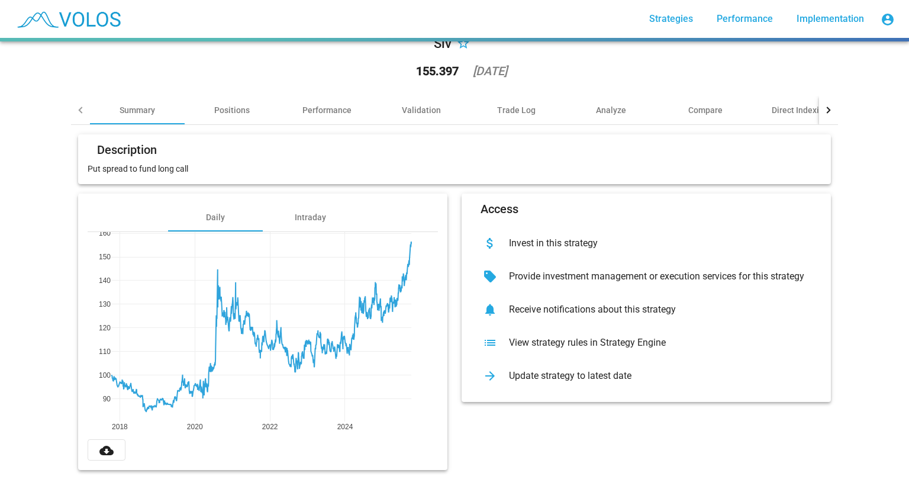
click at [514, 344] on div "list View strategy rules in Strategy Engine" at bounding box center [646, 342] width 350 height 33
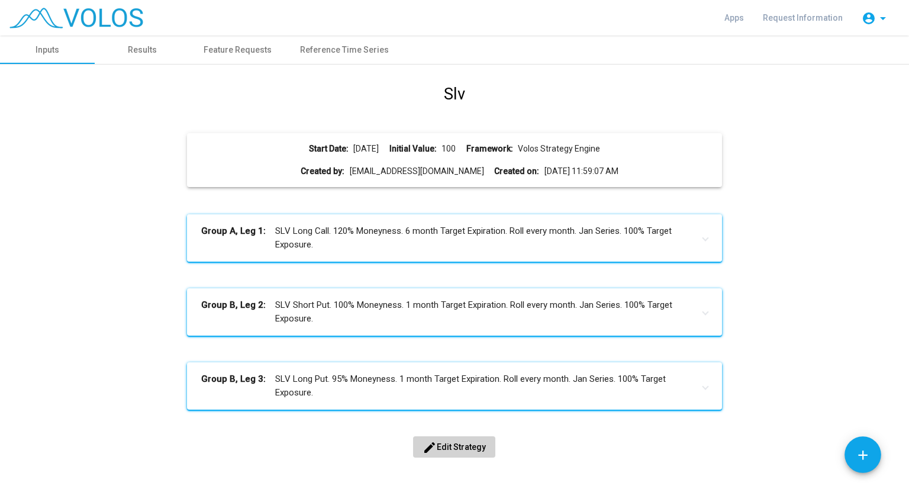
click at [404, 235] on mat-panel-title "Group A, Leg 1: SLV Long Call. 120% Moneyness. 6 month Target Expiration. Roll …" at bounding box center [447, 237] width 492 height 27
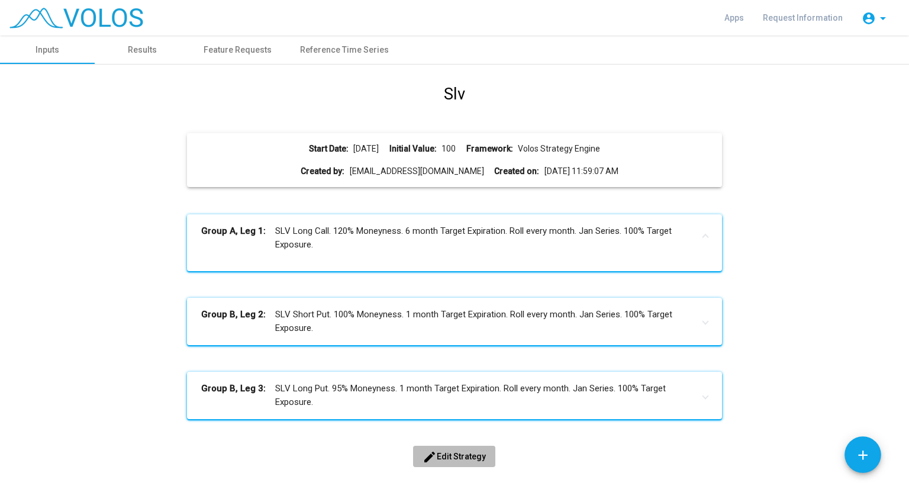
click at [452, 449] on button "edit Edit Strategy" at bounding box center [454, 456] width 82 height 21
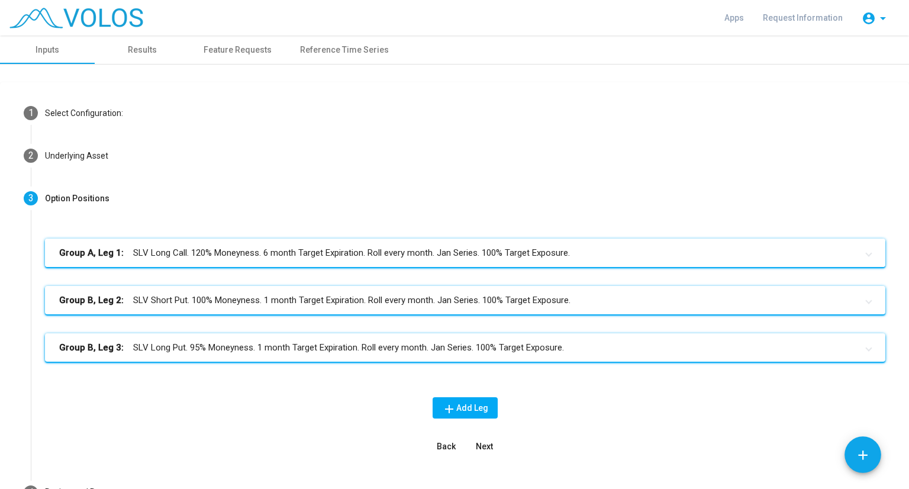
click at [395, 256] on mat-panel-title "Group A, Leg 1: SLV Long Call. 120% Moneyness. 6 month Target Expiration. Roll …" at bounding box center [458, 253] width 798 height 14
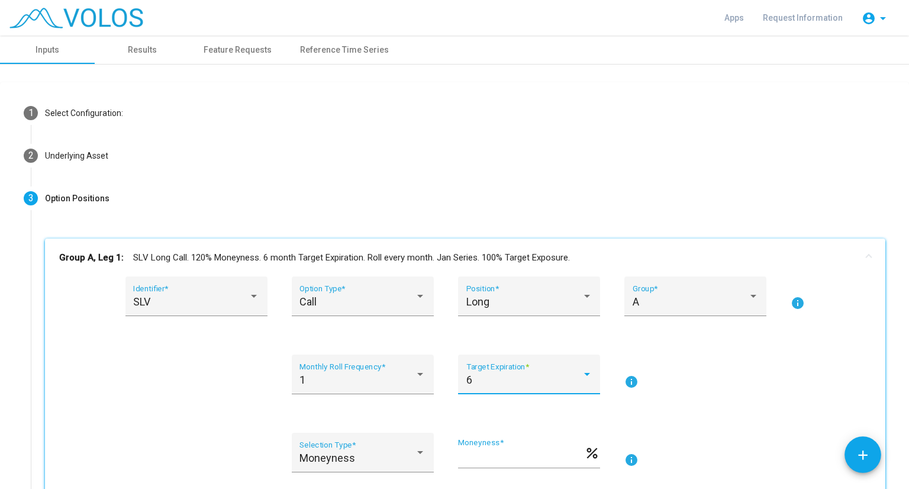
click at [478, 384] on div "6" at bounding box center [523, 380] width 115 height 12
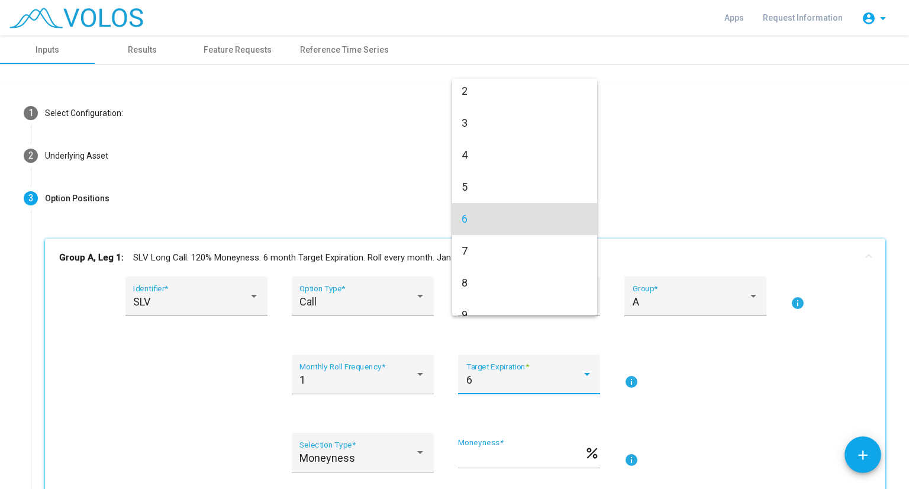
scroll to position [33, 0]
click at [469, 130] on span "3" at bounding box center [525, 125] width 126 height 32
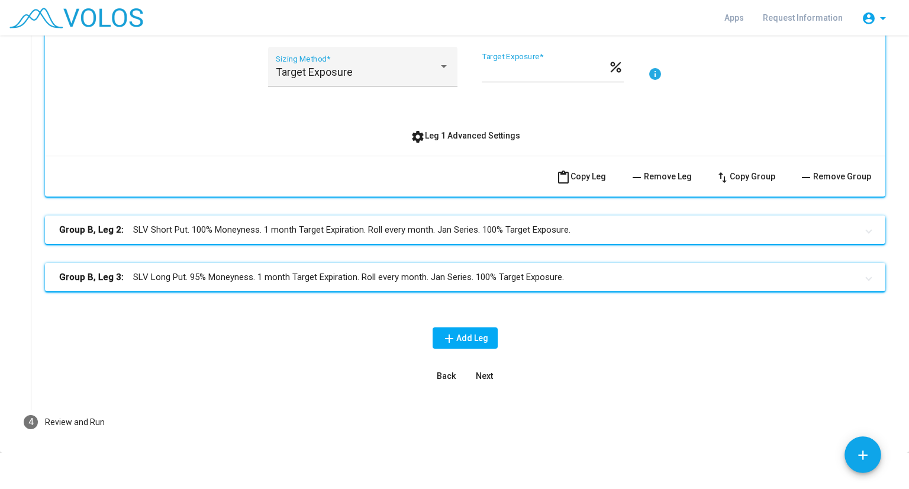
scroll to position [472, 0]
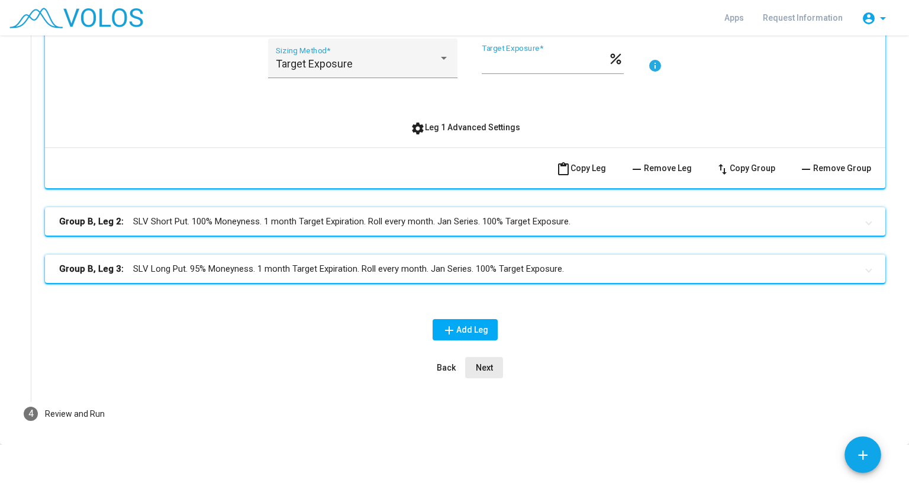
click at [476, 365] on span "Next" at bounding box center [484, 367] width 17 height 9
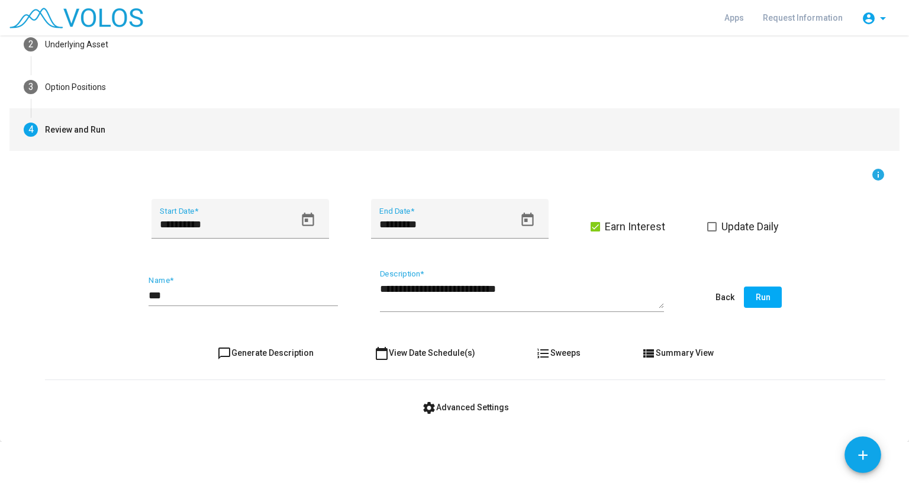
scroll to position [110, 0]
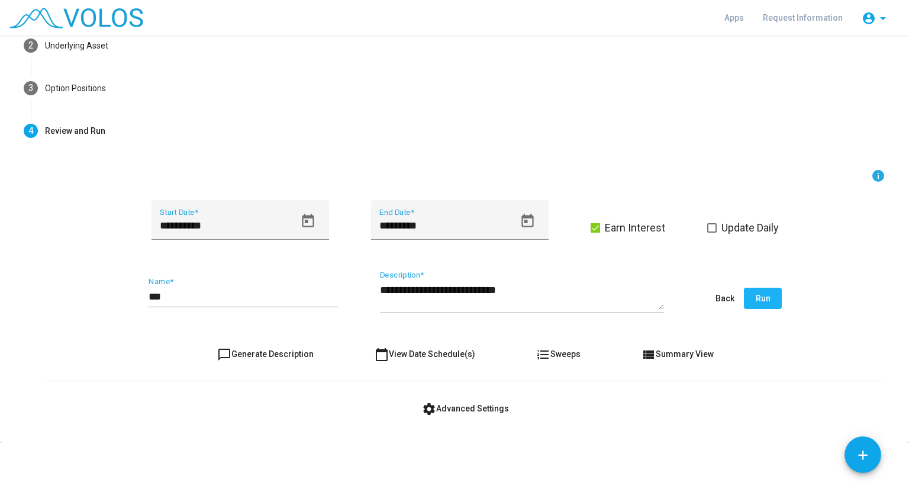
click at [766, 297] on button "Run" at bounding box center [763, 298] width 38 height 21
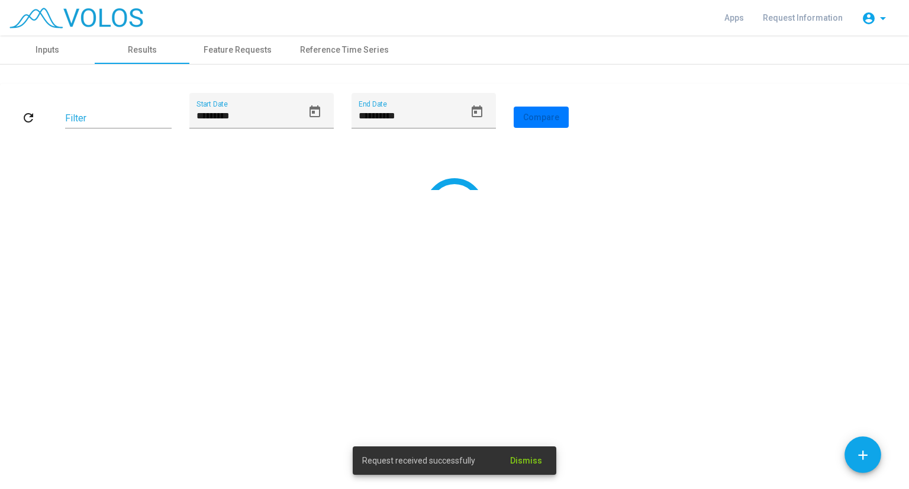
scroll to position [0, 0]
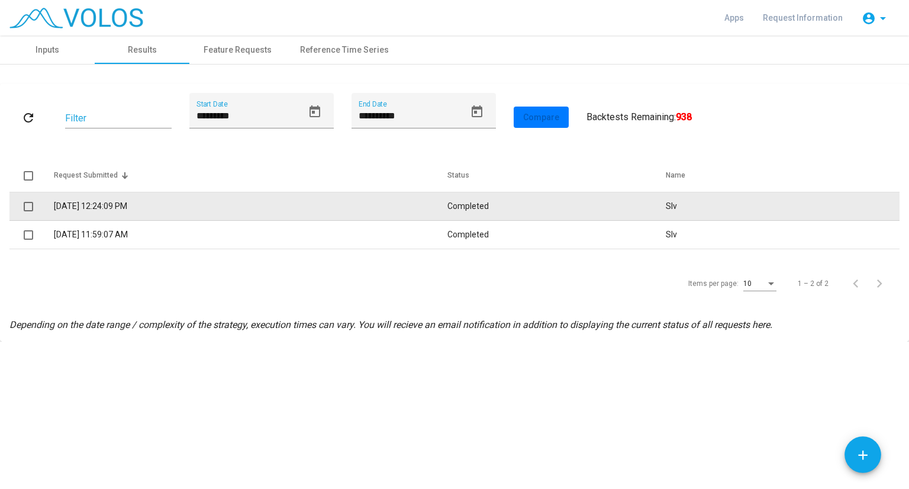
click at [290, 212] on td "10/8/2025 12:24:09 PM" at bounding box center [250, 206] width 393 height 28
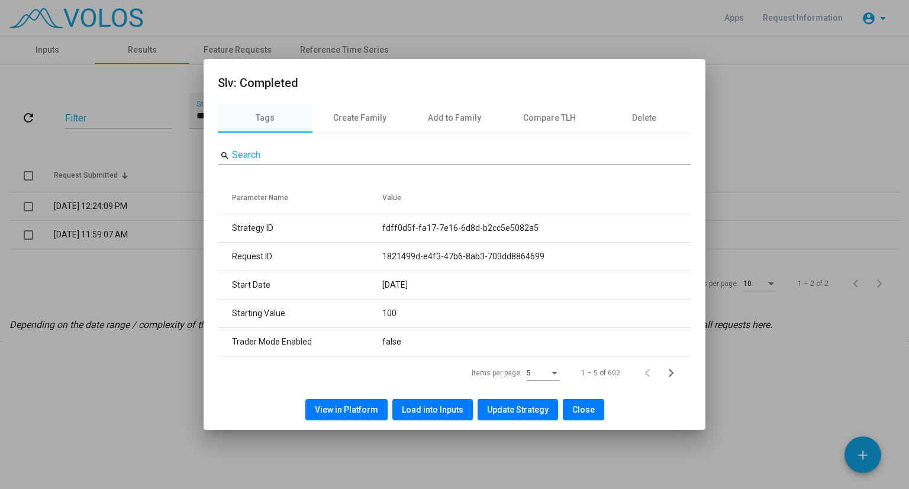
click at [327, 403] on button "View in Platform" at bounding box center [346, 409] width 82 height 21
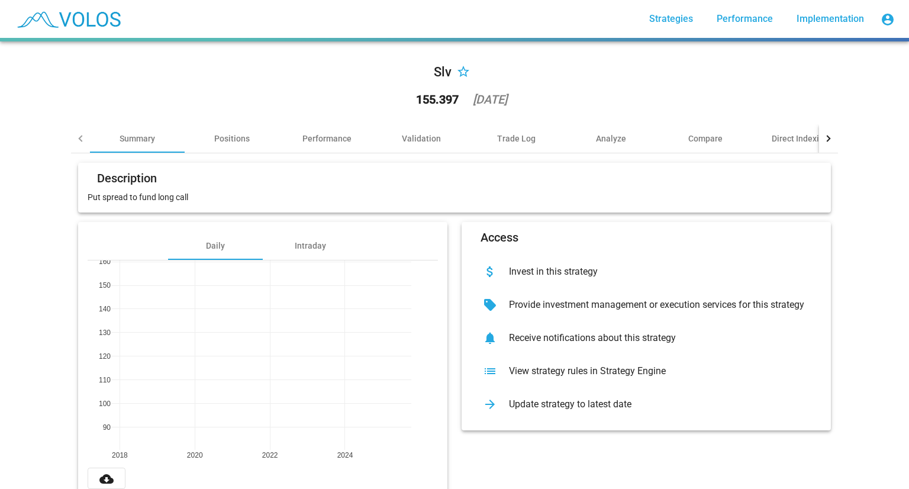
scroll to position [37, 0]
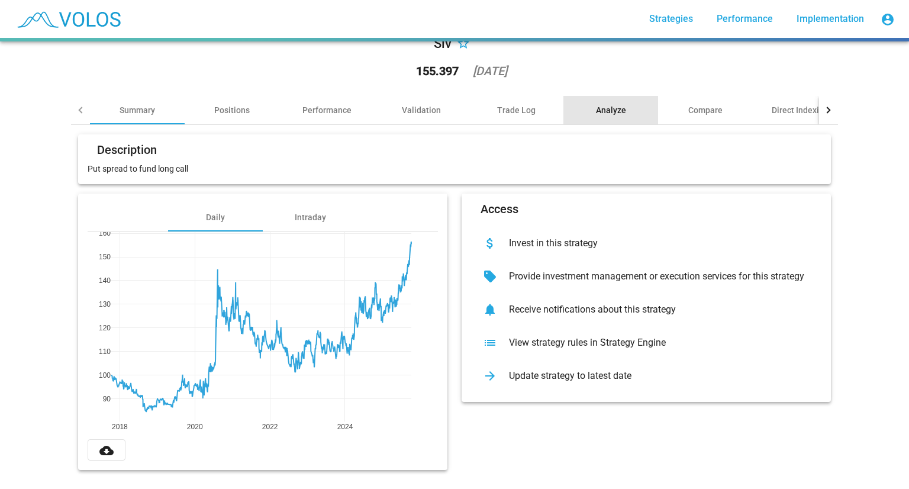
click at [622, 104] on div "Analyze" at bounding box center [610, 110] width 95 height 28
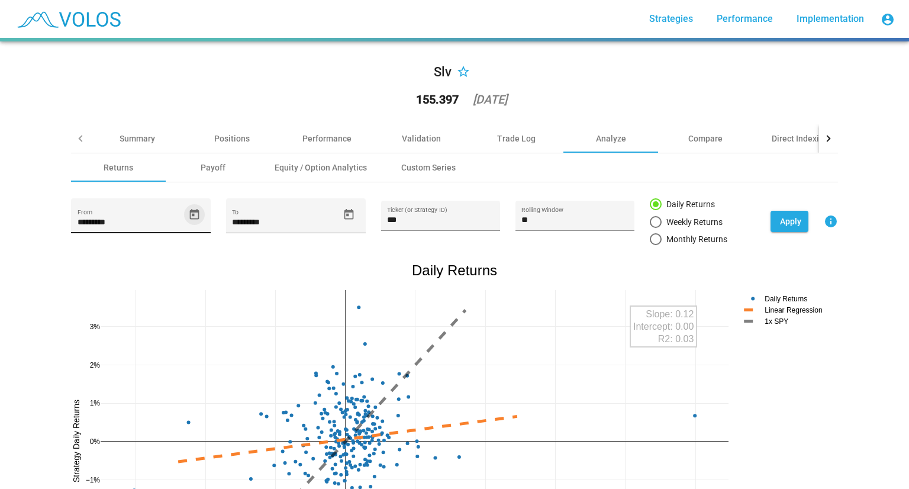
click at [189, 214] on icon "Open calendar" at bounding box center [193, 214] width 9 height 11
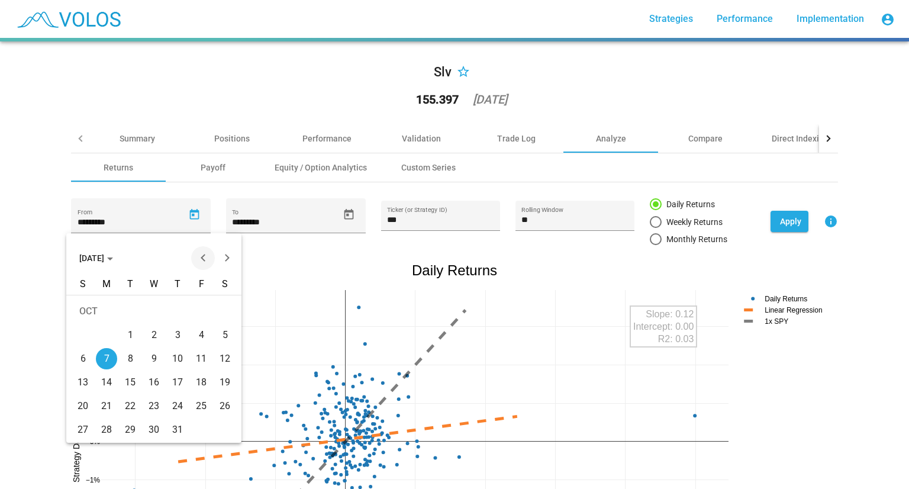
click at [202, 260] on button "Previous month" at bounding box center [203, 258] width 24 height 24
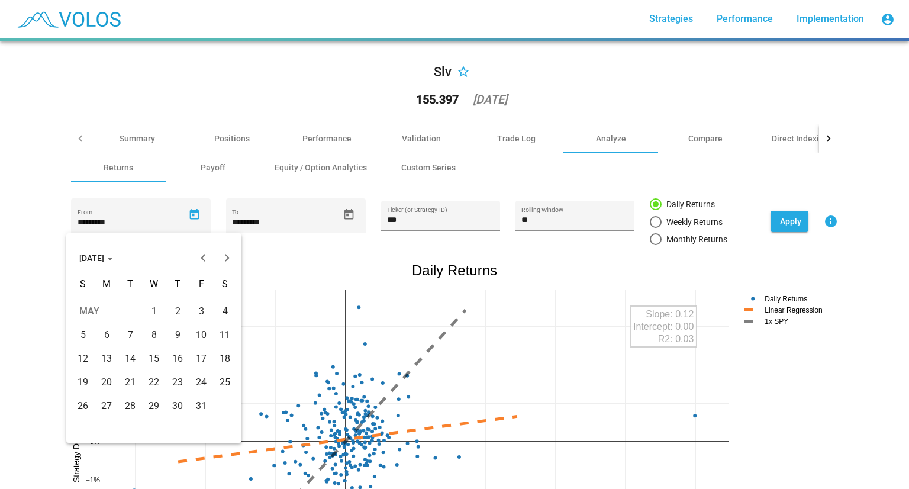
click at [123, 262] on button "MAY 2024" at bounding box center [96, 258] width 53 height 24
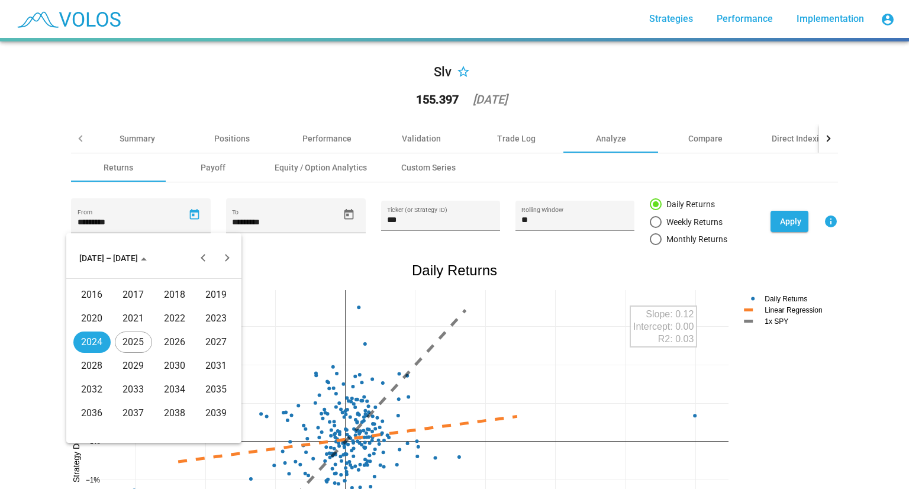
click at [184, 296] on div "2018" at bounding box center [174, 294] width 37 height 21
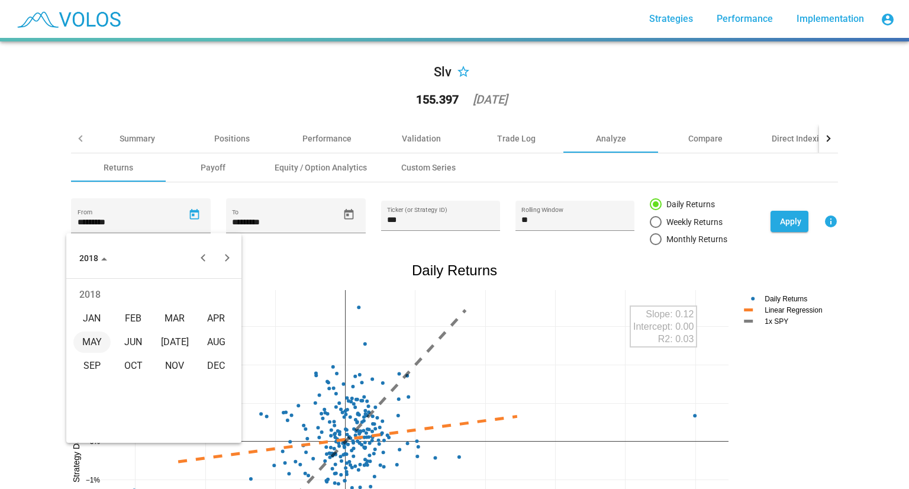
click at [139, 320] on div "FEB" at bounding box center [133, 318] width 37 height 21
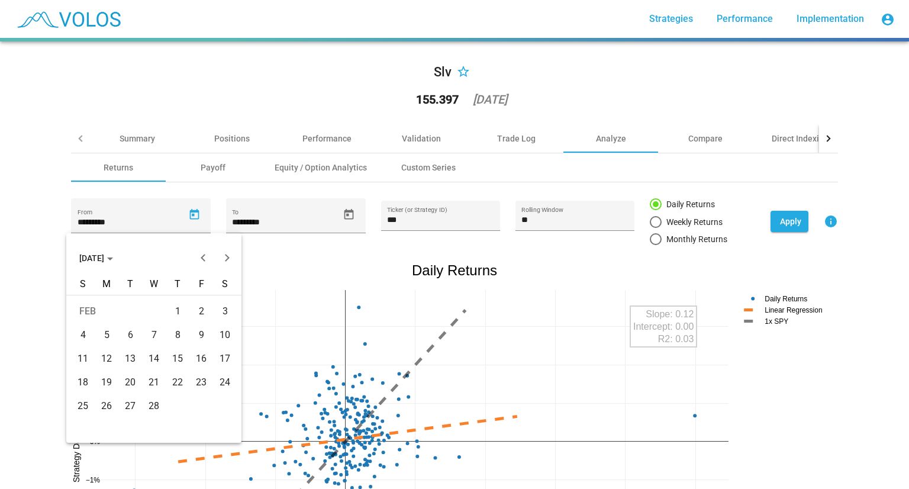
click at [151, 337] on div "7" at bounding box center [153, 334] width 21 height 21
type input "********"
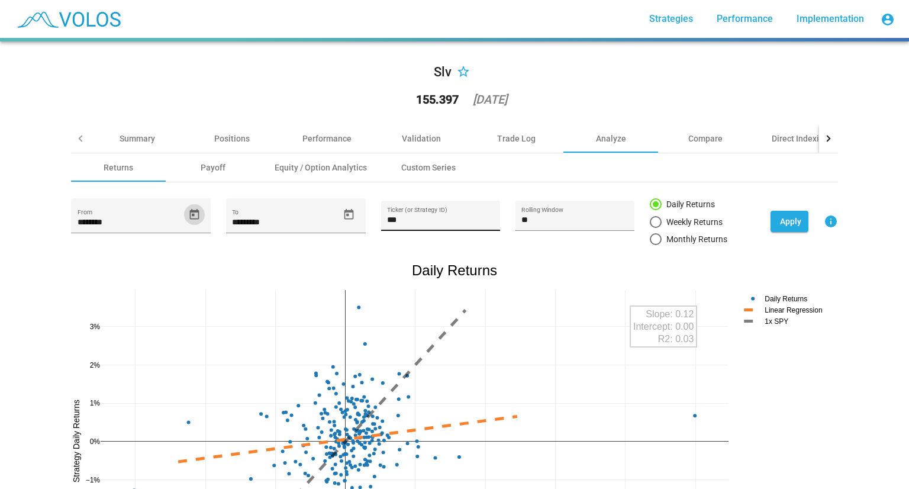
click at [443, 221] on input "***" at bounding box center [440, 219] width 107 height 9
type input "***"
click at [500, 240] on div "******** From ********* To *** Ticker (or Strategy ID) ** Rolling Window Daily …" at bounding box center [454, 221] width 767 height 47
click at [782, 221] on span "Apply" at bounding box center [790, 221] width 21 height 9
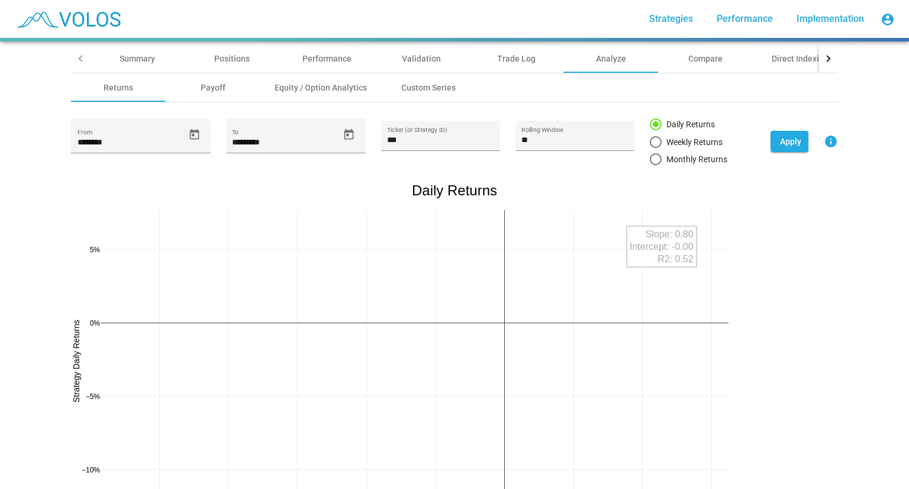
scroll to position [78, 0]
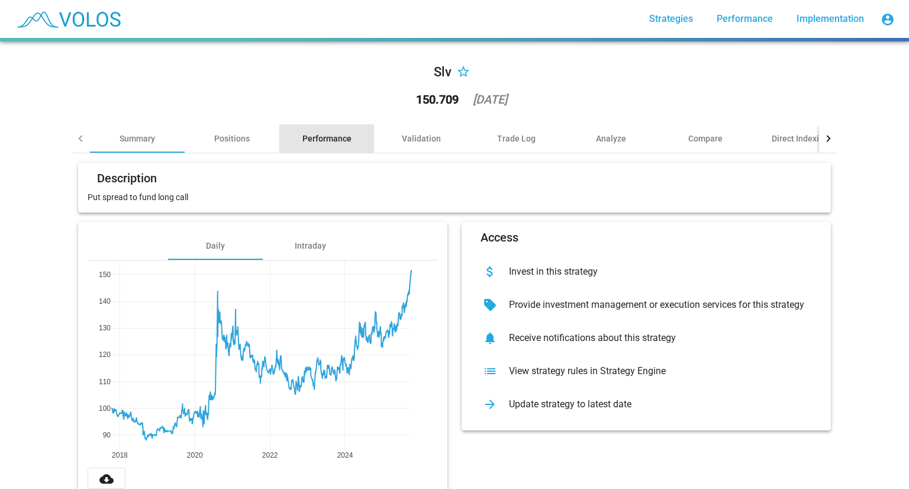
click at [323, 140] on div "Performance" at bounding box center [326, 139] width 49 height 12
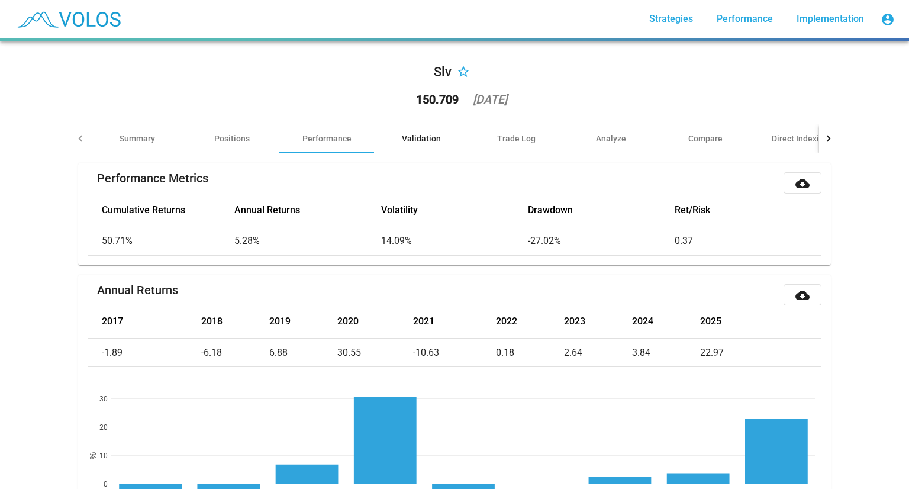
click at [421, 140] on div "Validation" at bounding box center [421, 139] width 39 height 12
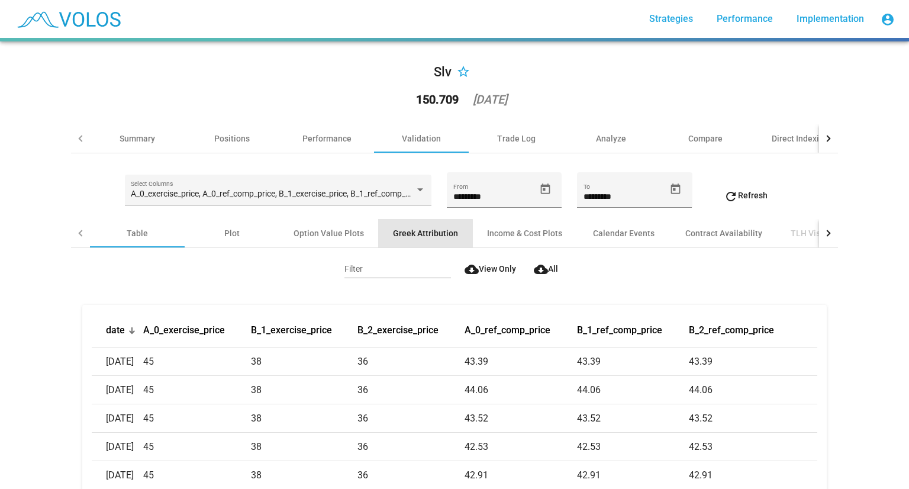
click at [398, 235] on div "Greek Attribution" at bounding box center [425, 233] width 65 height 12
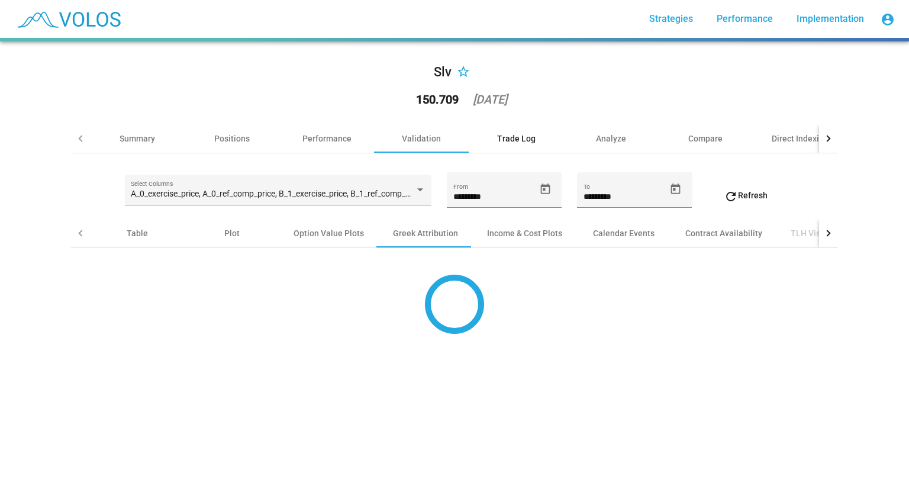
click at [497, 140] on div "Trade Log" at bounding box center [516, 139] width 38 height 12
click at [501, 144] on div "Trade Log" at bounding box center [516, 138] width 95 height 28
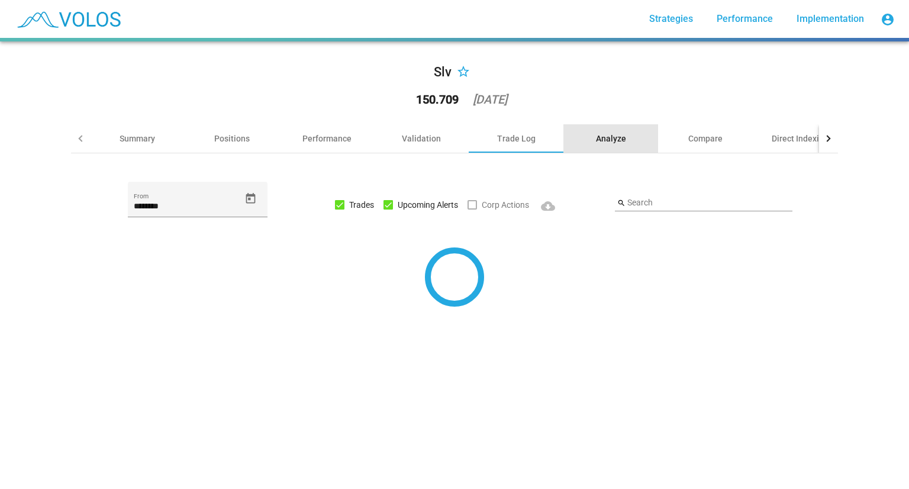
click at [608, 133] on div "Analyze" at bounding box center [611, 139] width 30 height 12
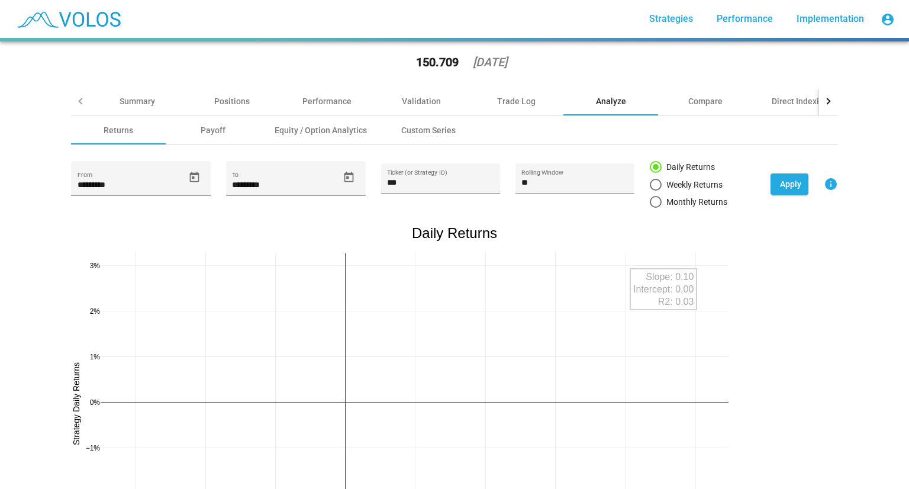
scroll to position [50, 0]
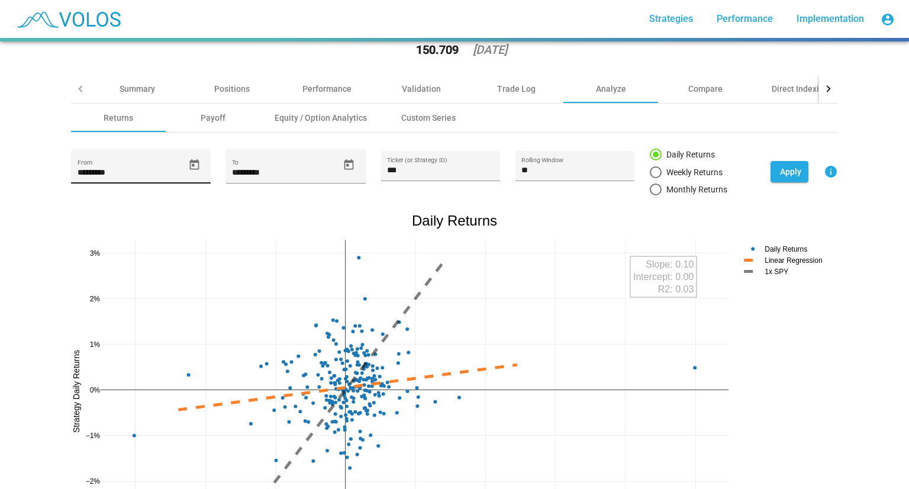
click at [189, 169] on icon "Open calendar" at bounding box center [193, 164] width 9 height 11
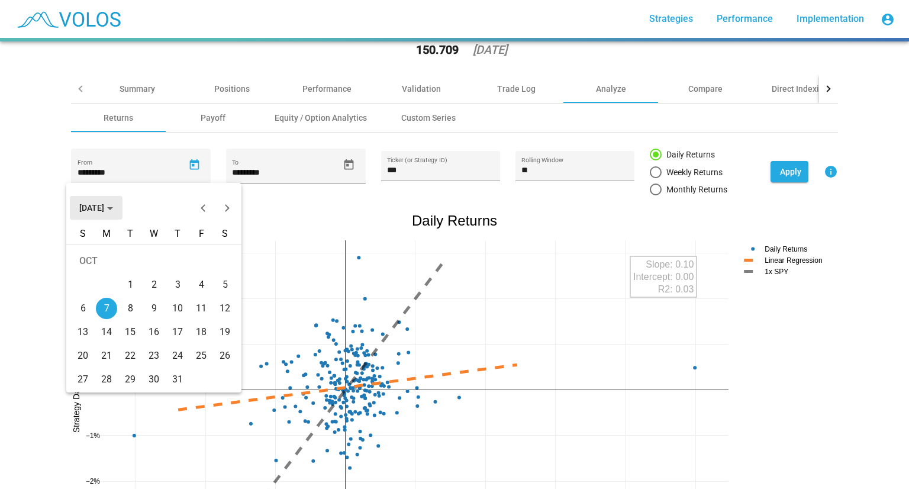
click at [113, 203] on span "[DATE]" at bounding box center [96, 207] width 34 height 9
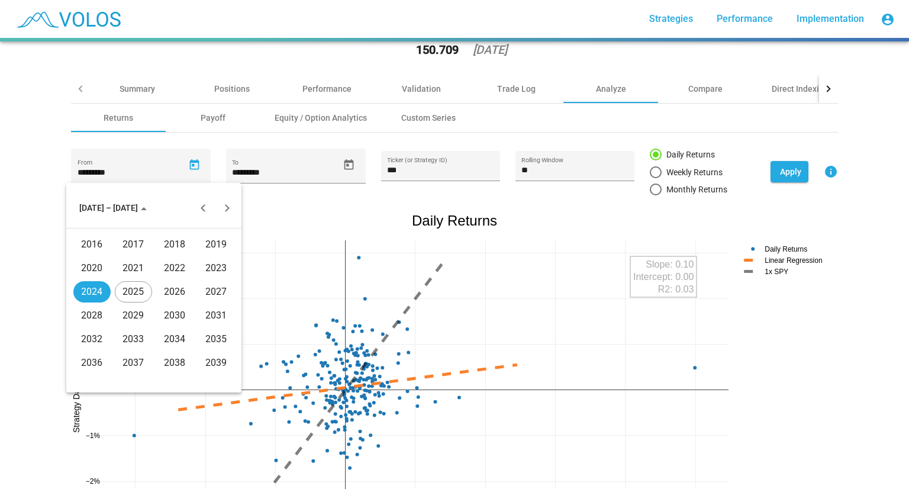
click at [130, 237] on div "2017" at bounding box center [133, 244] width 37 height 21
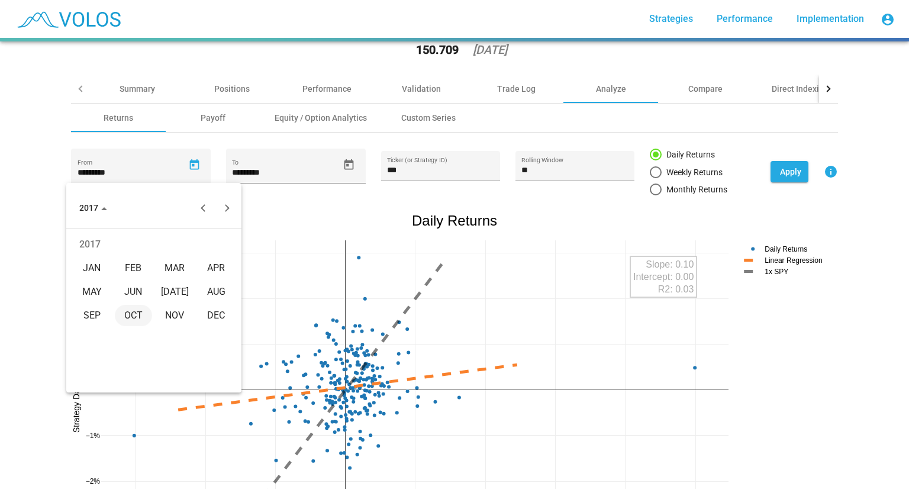
click at [134, 268] on div "FEB" at bounding box center [133, 267] width 37 height 21
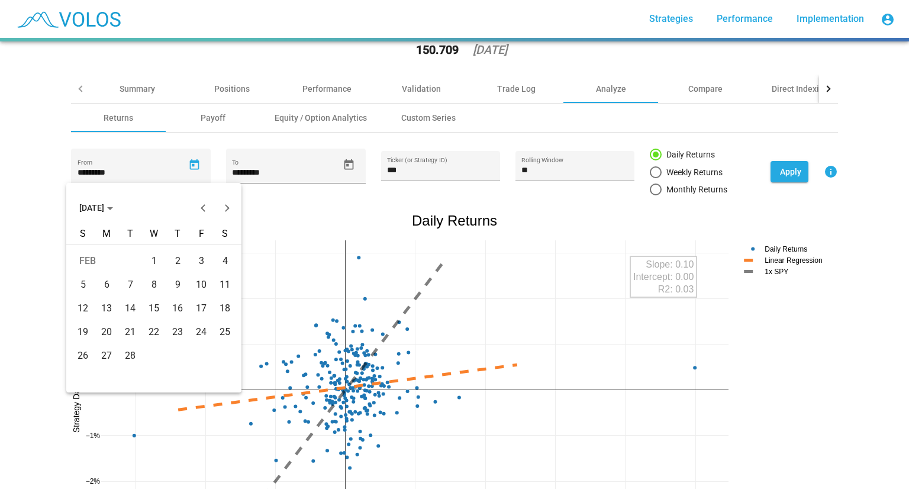
click at [131, 280] on div "7" at bounding box center [130, 284] width 21 height 21
type input "********"
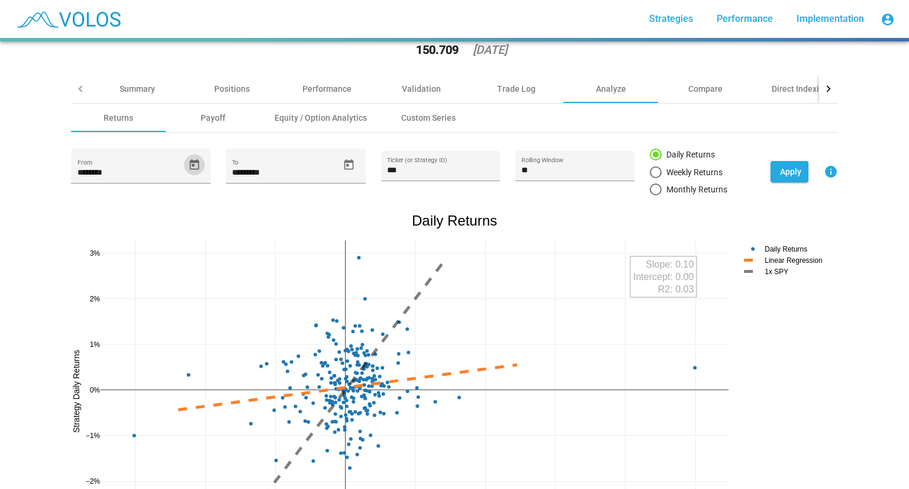
click at [780, 168] on span "Apply" at bounding box center [790, 171] width 21 height 9
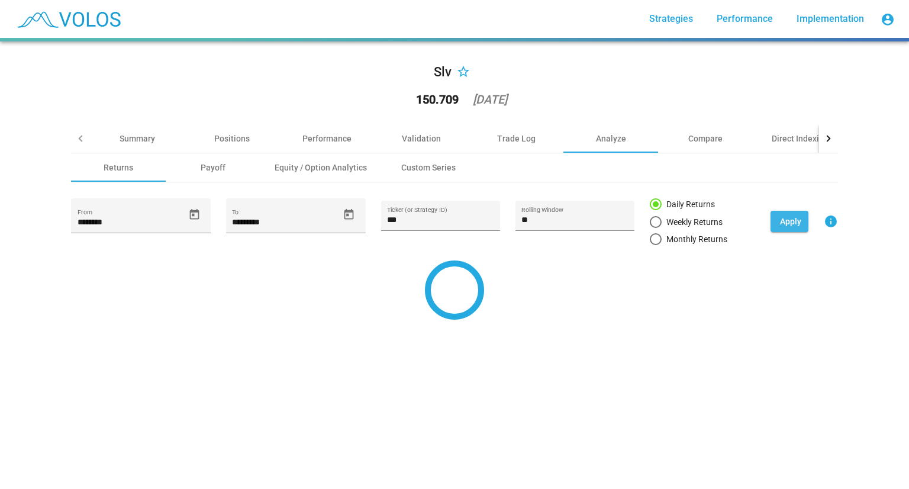
scroll to position [0, 0]
click at [437, 224] on input "***" at bounding box center [440, 219] width 107 height 9
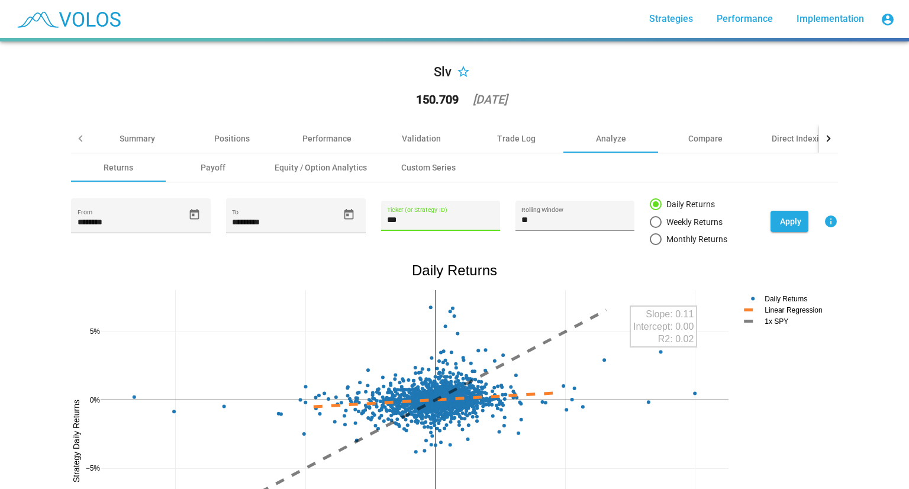
click at [440, 223] on input "***" at bounding box center [440, 219] width 107 height 9
type input "***"
click at [784, 223] on span "Apply" at bounding box center [790, 221] width 21 height 9
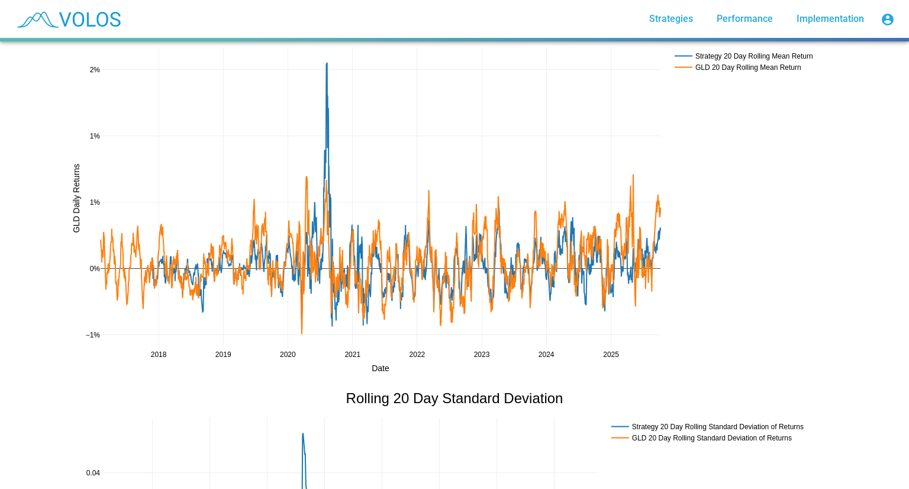
scroll to position [1055, 0]
